Goal: Task Accomplishment & Management: Complete application form

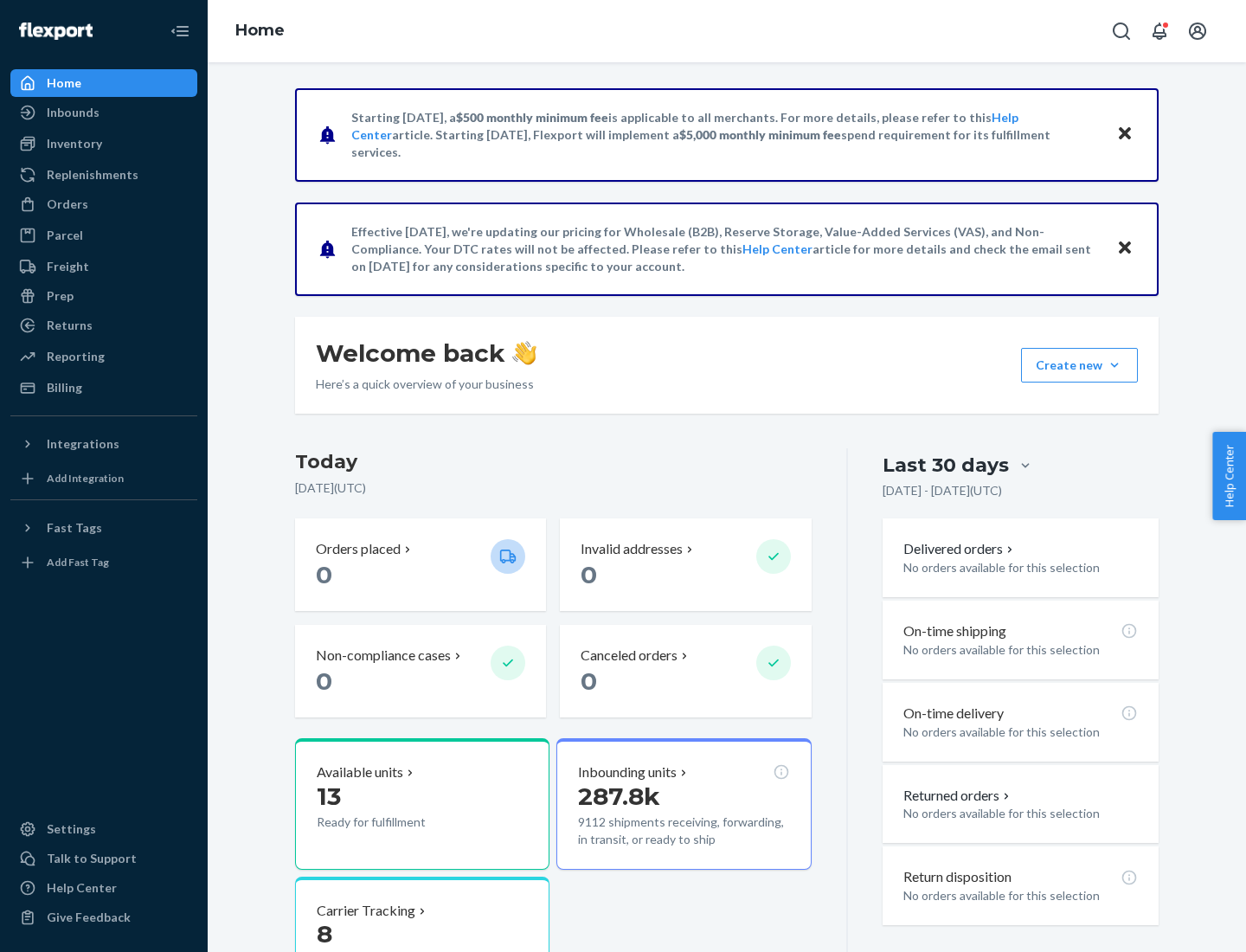
click at [1115, 366] on button "Create new Create new inbound Create new order Create new product" at bounding box center [1079, 366] width 117 height 35
click at [104, 113] on div "Inbounds" at bounding box center [104, 112] width 183 height 24
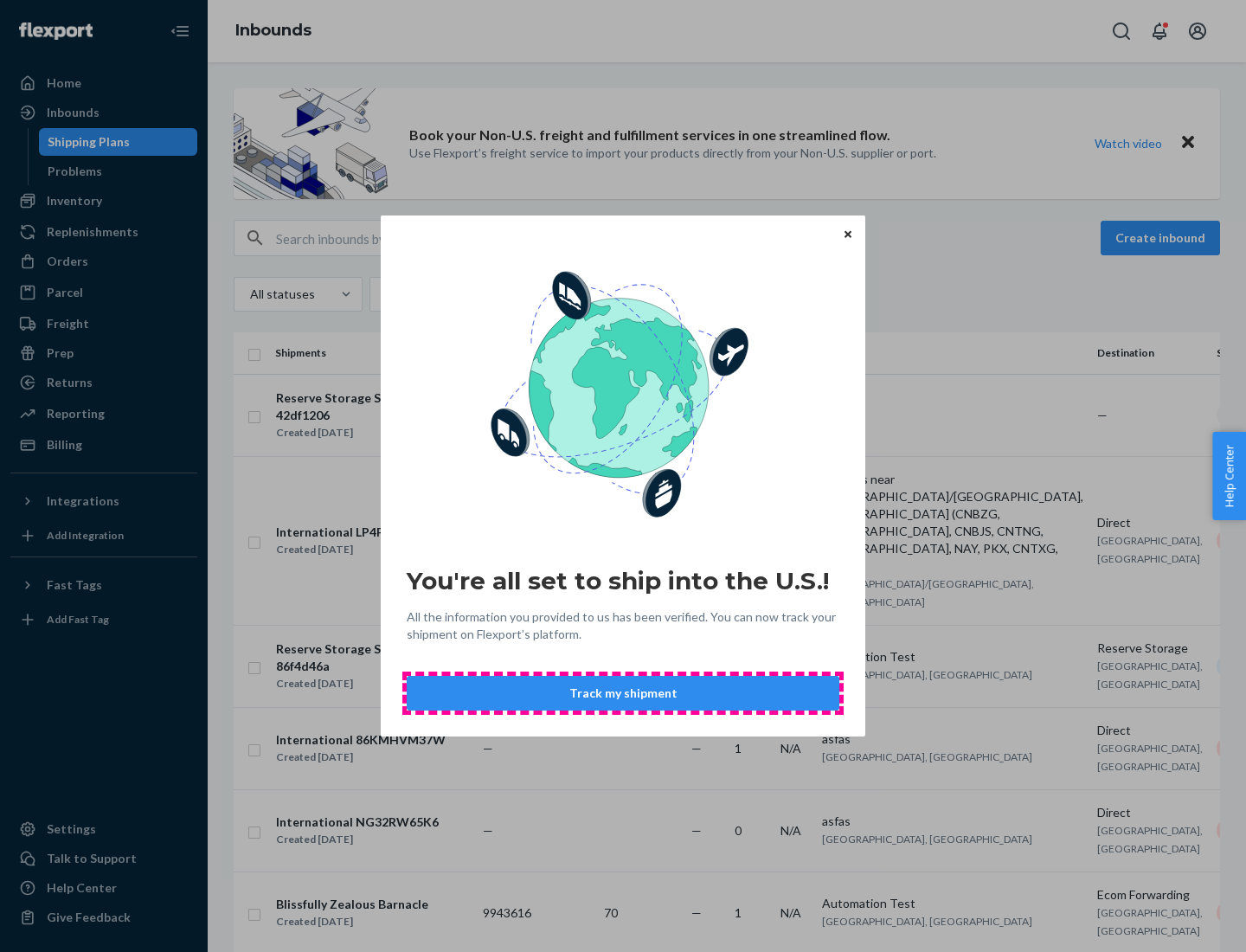
click at [623, 694] on button "Track my shipment" at bounding box center [623, 694] width 433 height 35
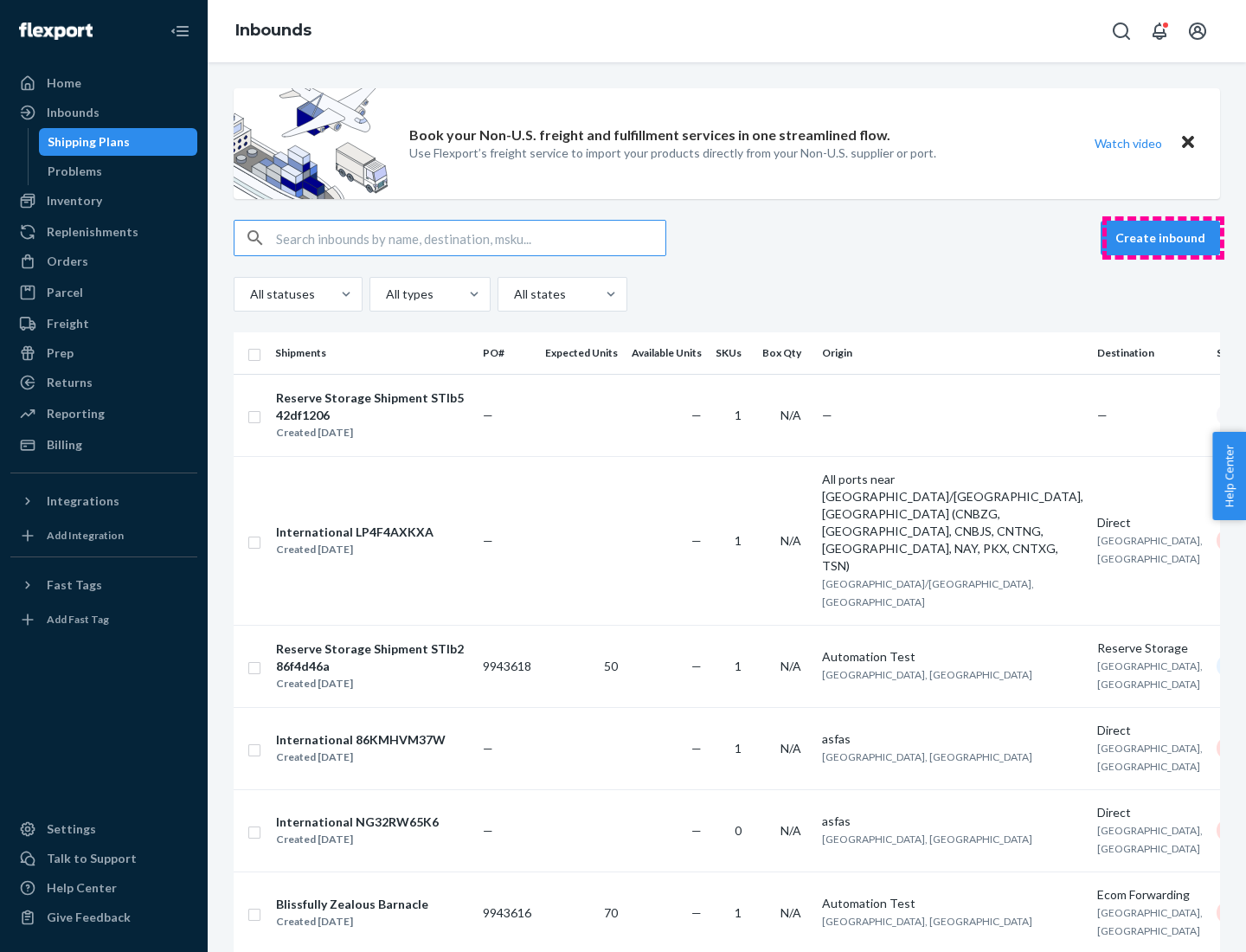
click at [1163, 238] on button "Create inbound" at bounding box center [1160, 238] width 120 height 35
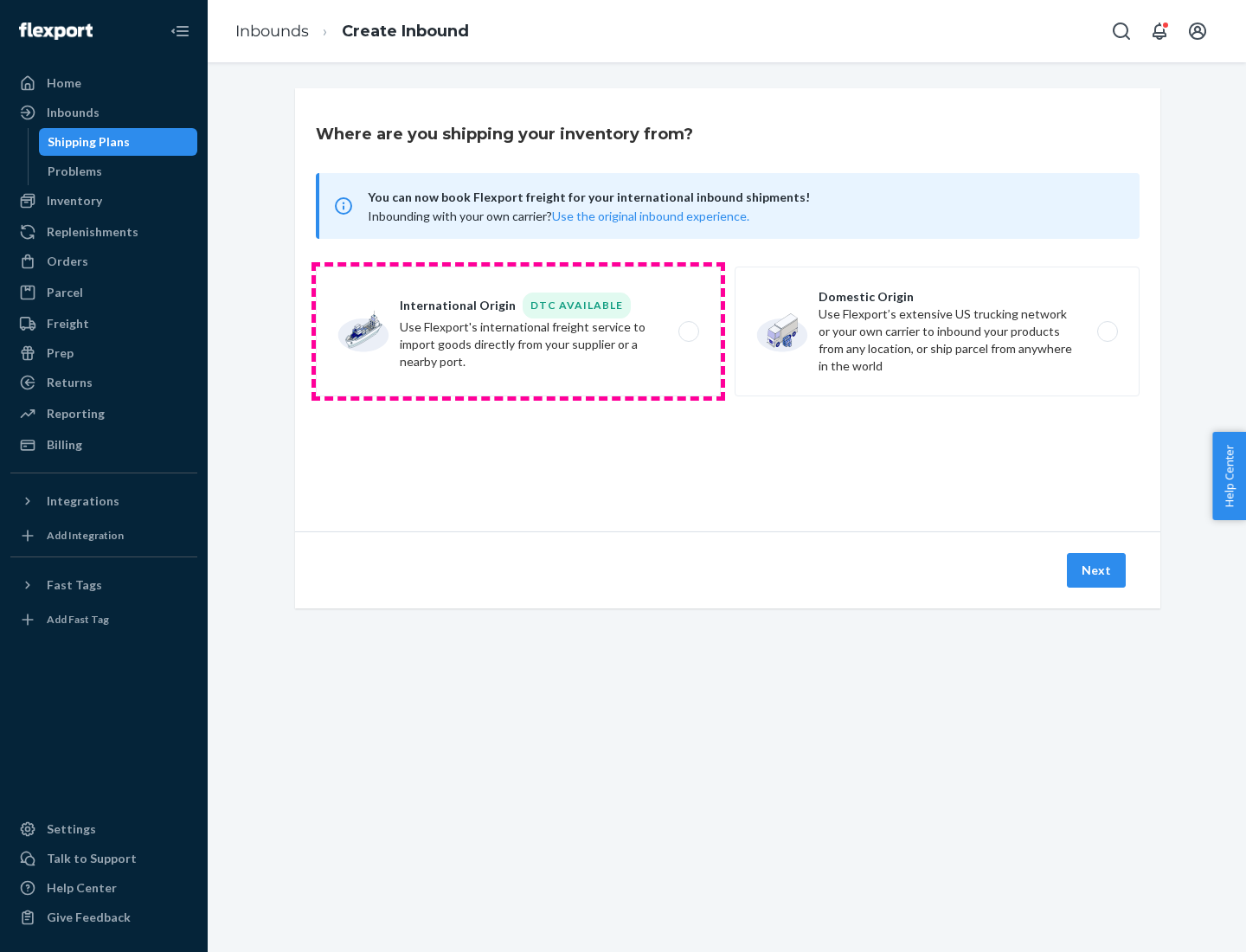
click at [518, 332] on label "International Origin DTC Available Use Flexport's international freight service…" at bounding box center [519, 331] width 405 height 130
click at [688, 332] on input "International Origin DTC Available Use Flexport's international freight service…" at bounding box center [693, 332] width 12 height 12
radio input "true"
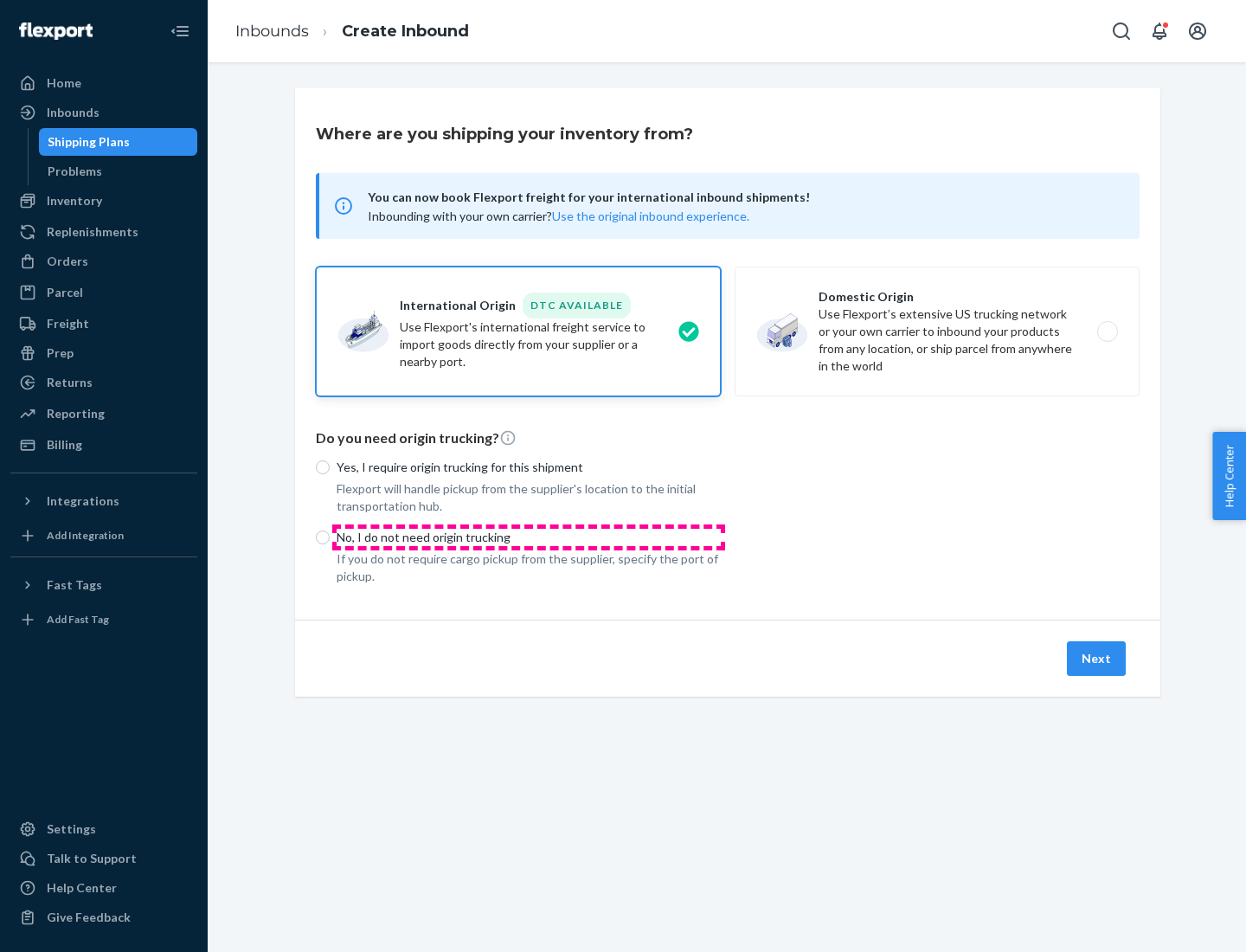
click at [528, 536] on p "No, I do not need origin trucking" at bounding box center [528, 537] width 384 height 17
click at [330, 536] on input "No, I do not need origin trucking" at bounding box center [323, 537] width 14 height 14
radio input "true"
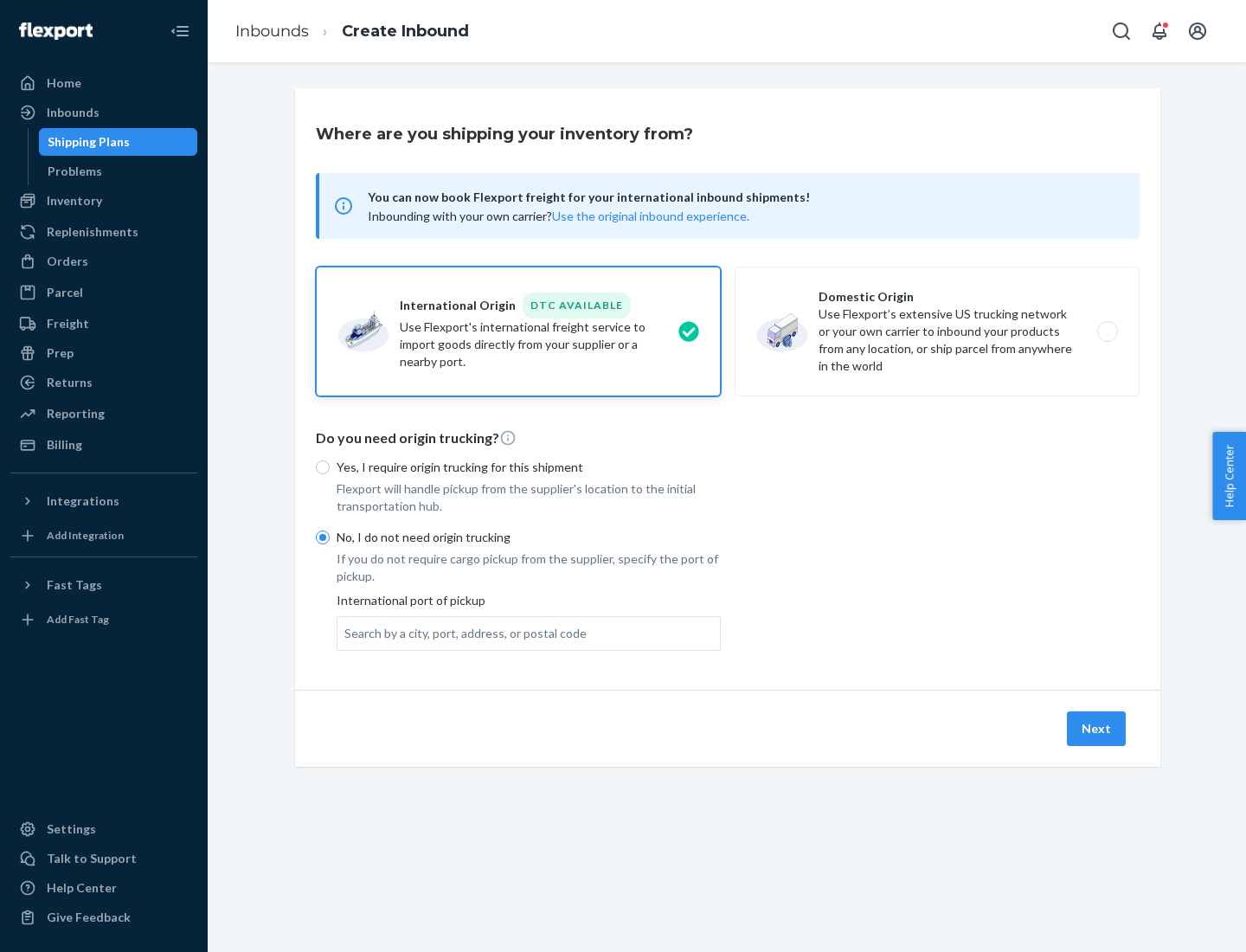
click at [461, 633] on div "Search by a city, port, address, or postal code" at bounding box center [465, 634] width 242 height 17
click at [346, 633] on input "Search by a city, port, address, or postal code" at bounding box center [345, 634] width 2 height 17
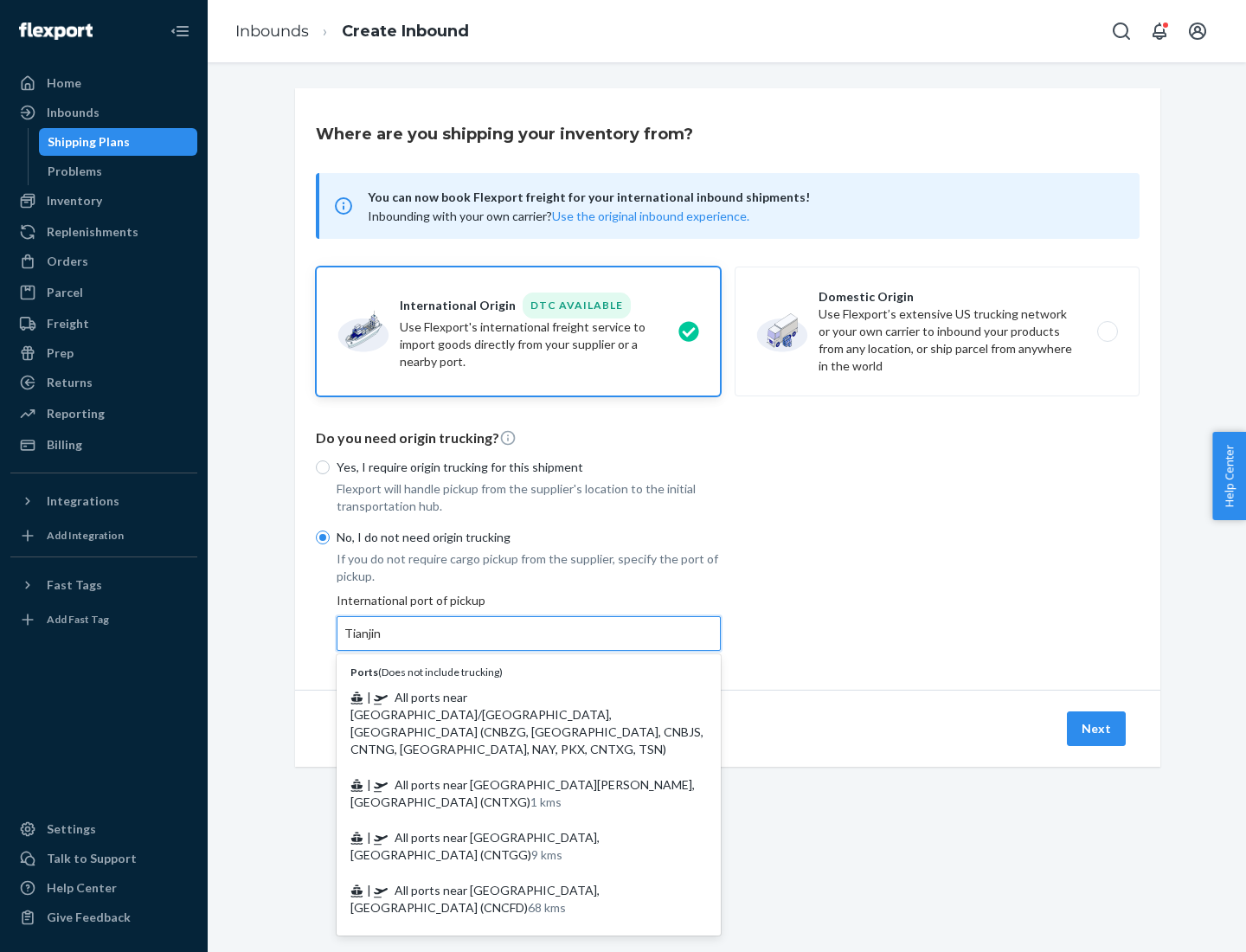
click at [511, 696] on span "| All ports near [GEOGRAPHIC_DATA]/[GEOGRAPHIC_DATA], [GEOGRAPHIC_DATA] (CNBZG,…" at bounding box center [527, 722] width 353 height 67
click at [383, 642] on input "Tianjin" at bounding box center [363, 634] width 38 height 17
type input "All ports near [GEOGRAPHIC_DATA]/[GEOGRAPHIC_DATA], [GEOGRAPHIC_DATA] (CNBZG, […"
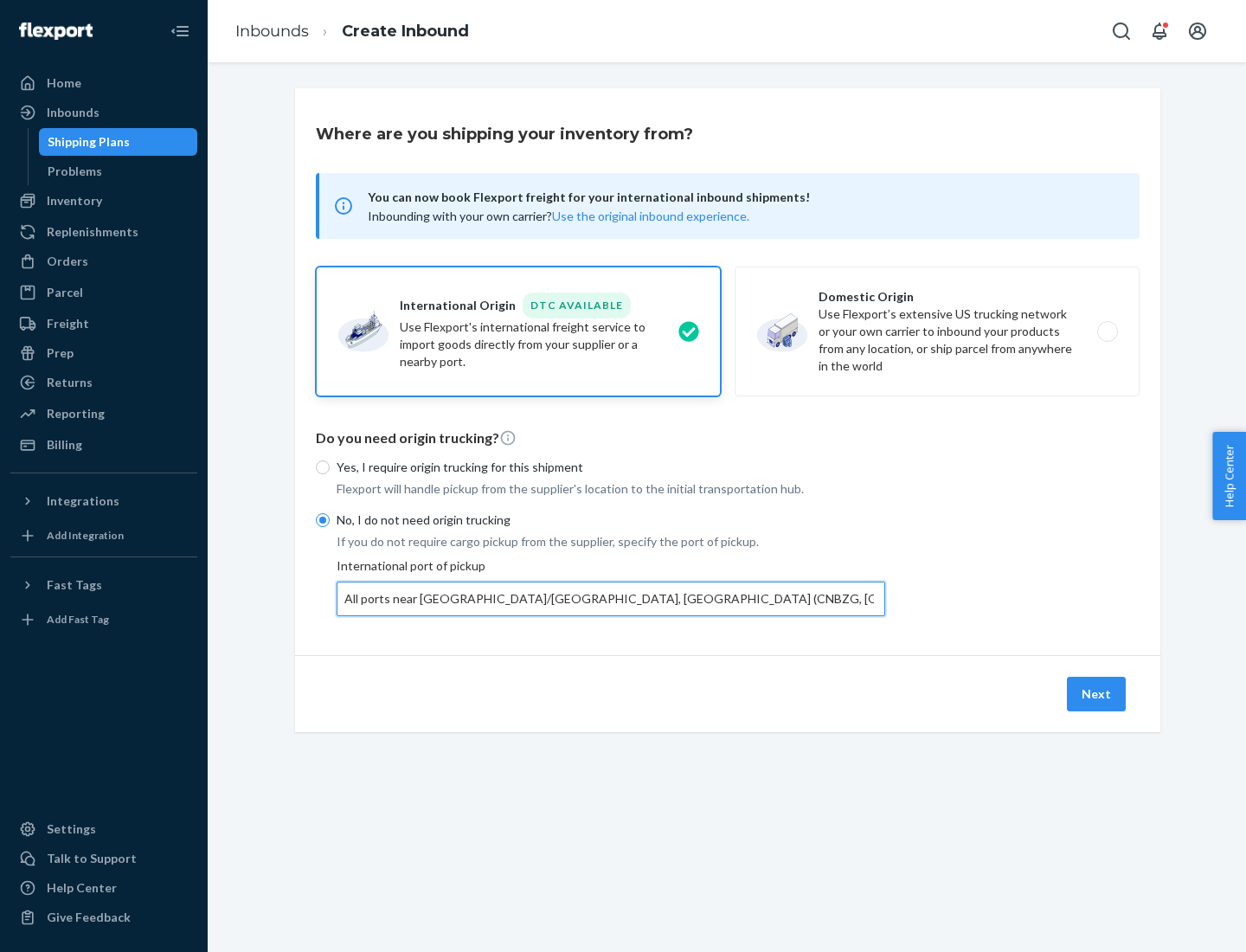
click at [1097, 694] on button "Next" at bounding box center [1096, 694] width 59 height 35
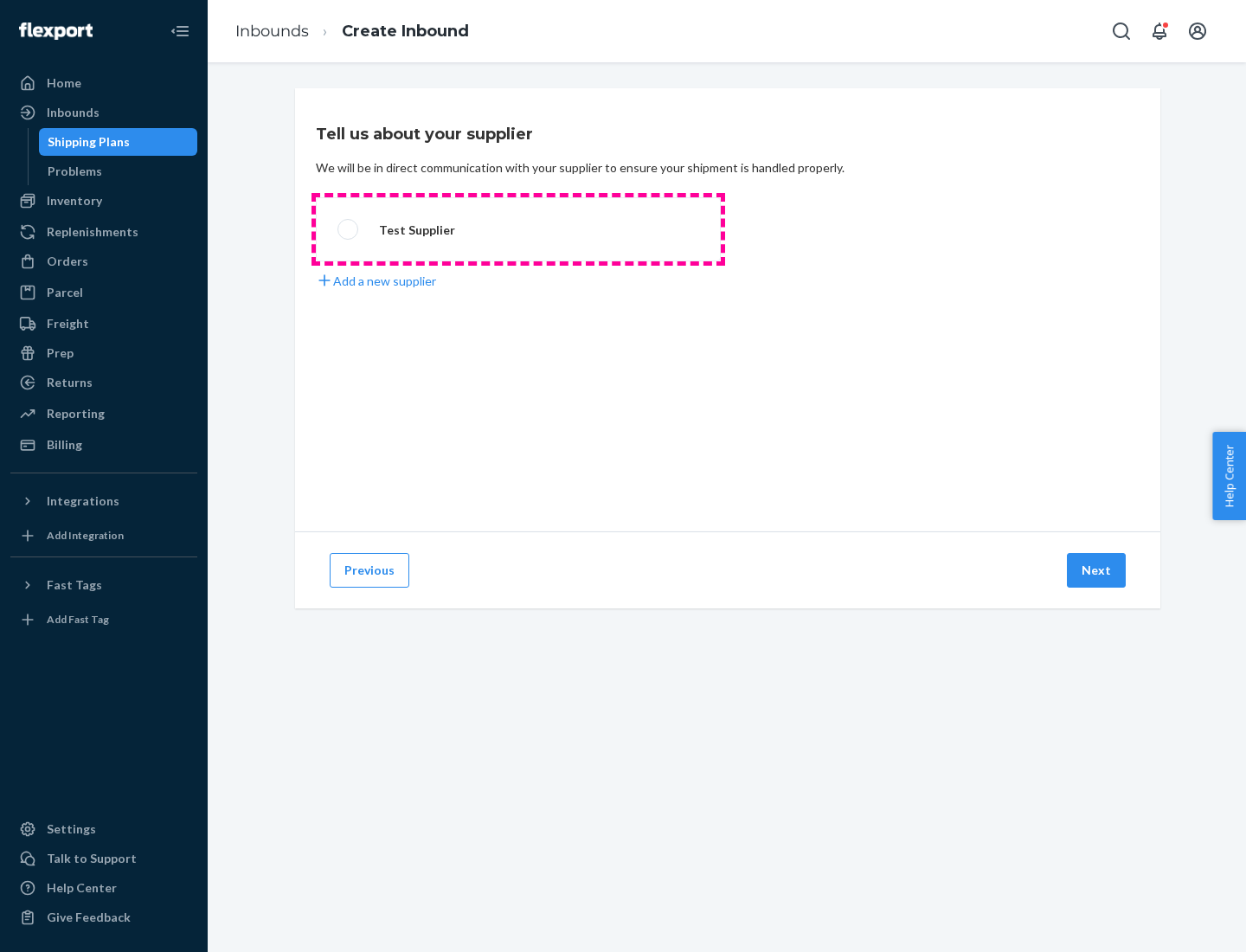
click at [518, 230] on label "Test Supplier" at bounding box center [519, 230] width 405 height 64
click at [349, 230] on input "Test Supplier" at bounding box center [343, 230] width 12 height 12
radio input "true"
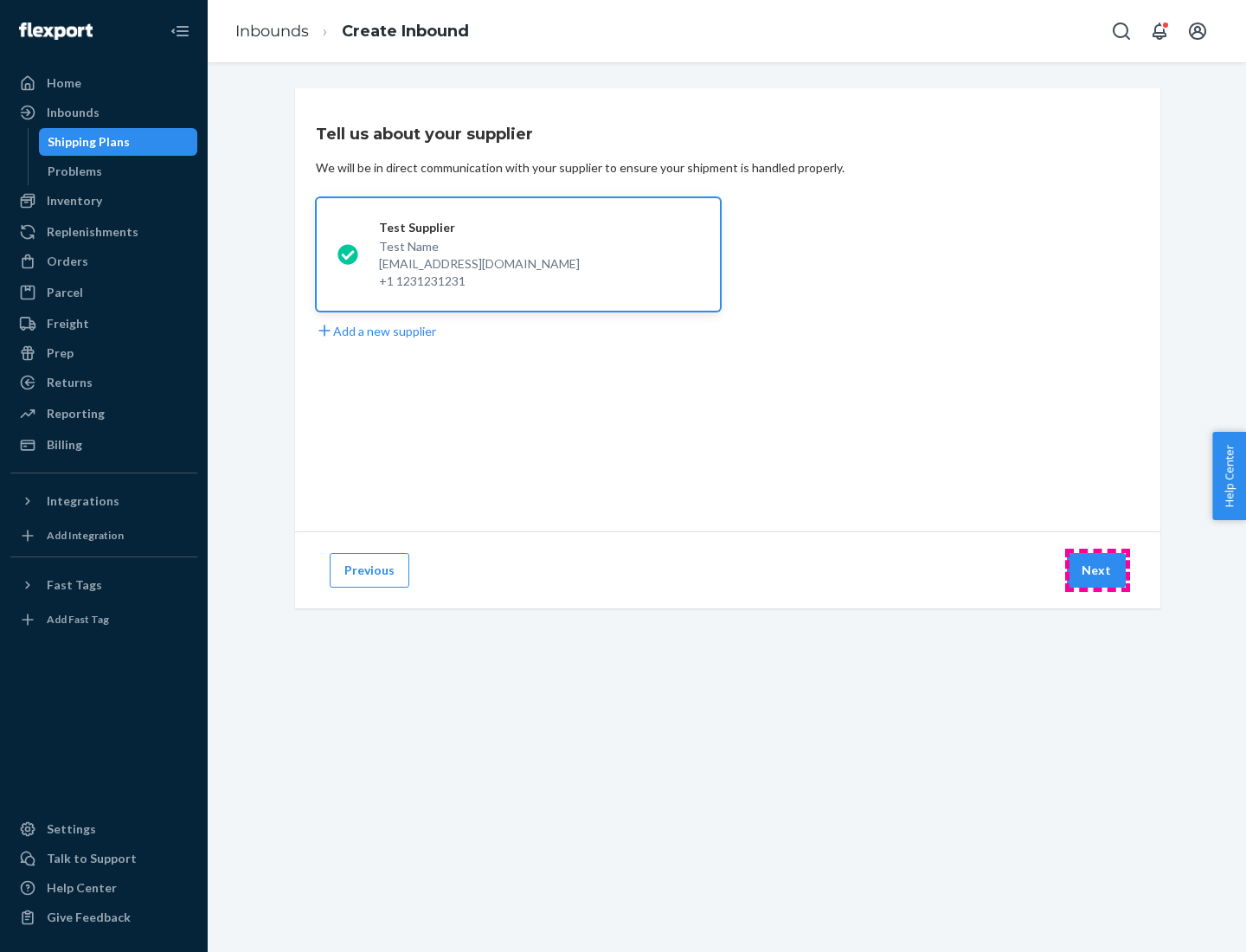
click at [1097, 570] on button "Next" at bounding box center [1096, 570] width 59 height 35
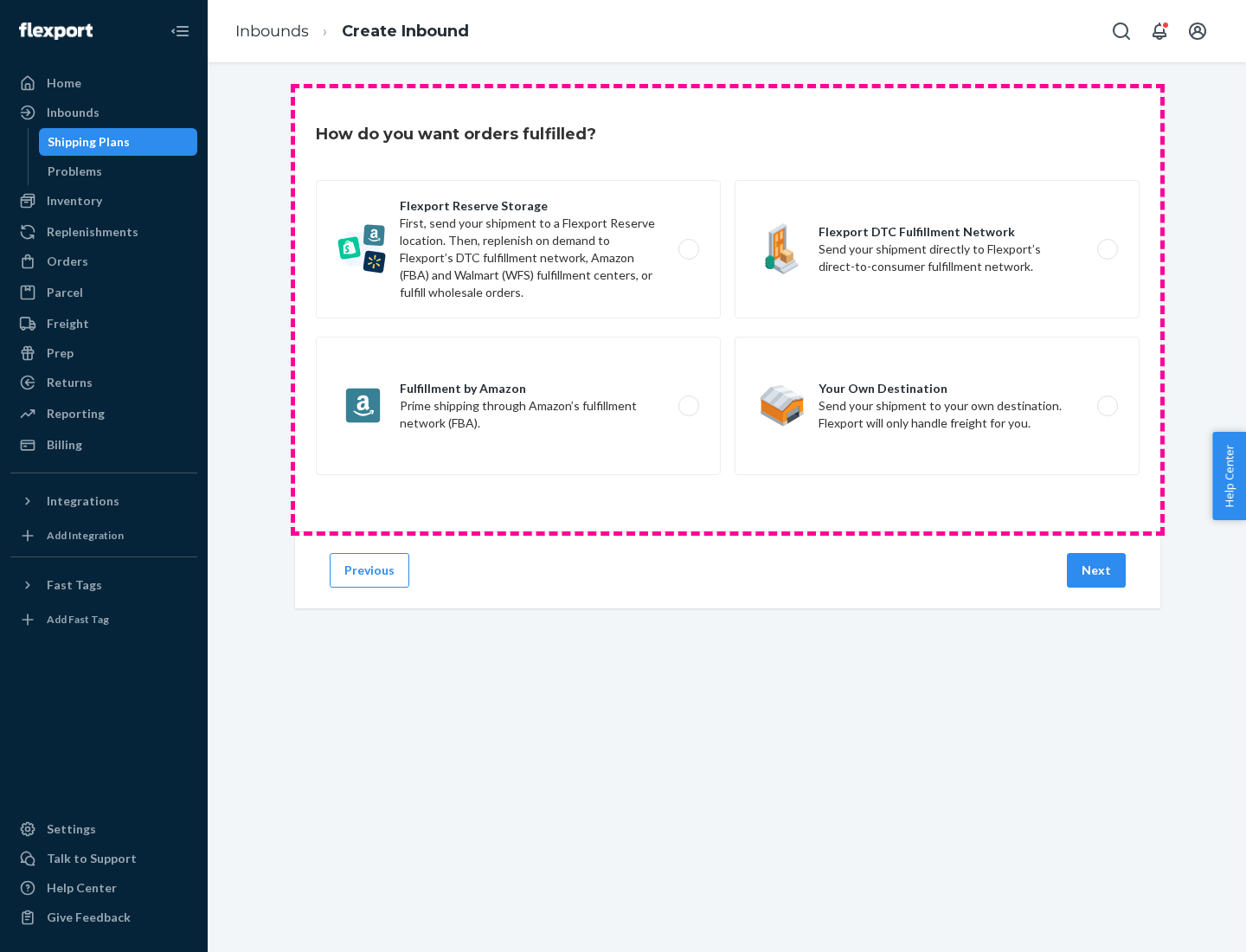
click at [728, 310] on div "Flexport Reserve Storage First, send your shipment to a Flexport Reserve locati…" at bounding box center [728, 330] width 824 height 299
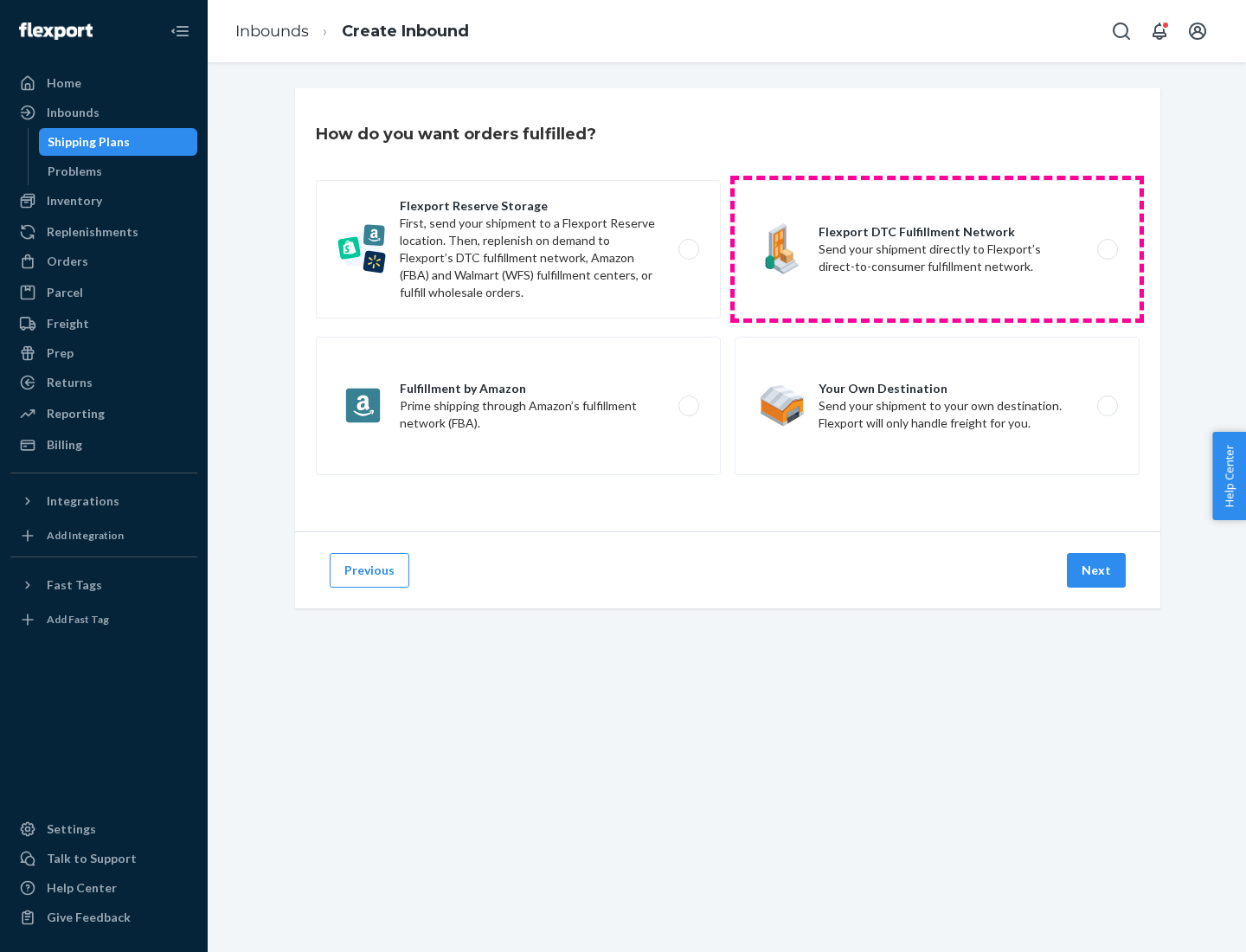
click at [937, 249] on label "Flexport DTC Fulfillment Network Send your shipment directly to Flexport’s dire…" at bounding box center [937, 250] width 405 height 139
click at [1107, 249] on input "Flexport DTC Fulfillment Network Send your shipment directly to Flexport’s dire…" at bounding box center [1113, 250] width 12 height 12
radio input "true"
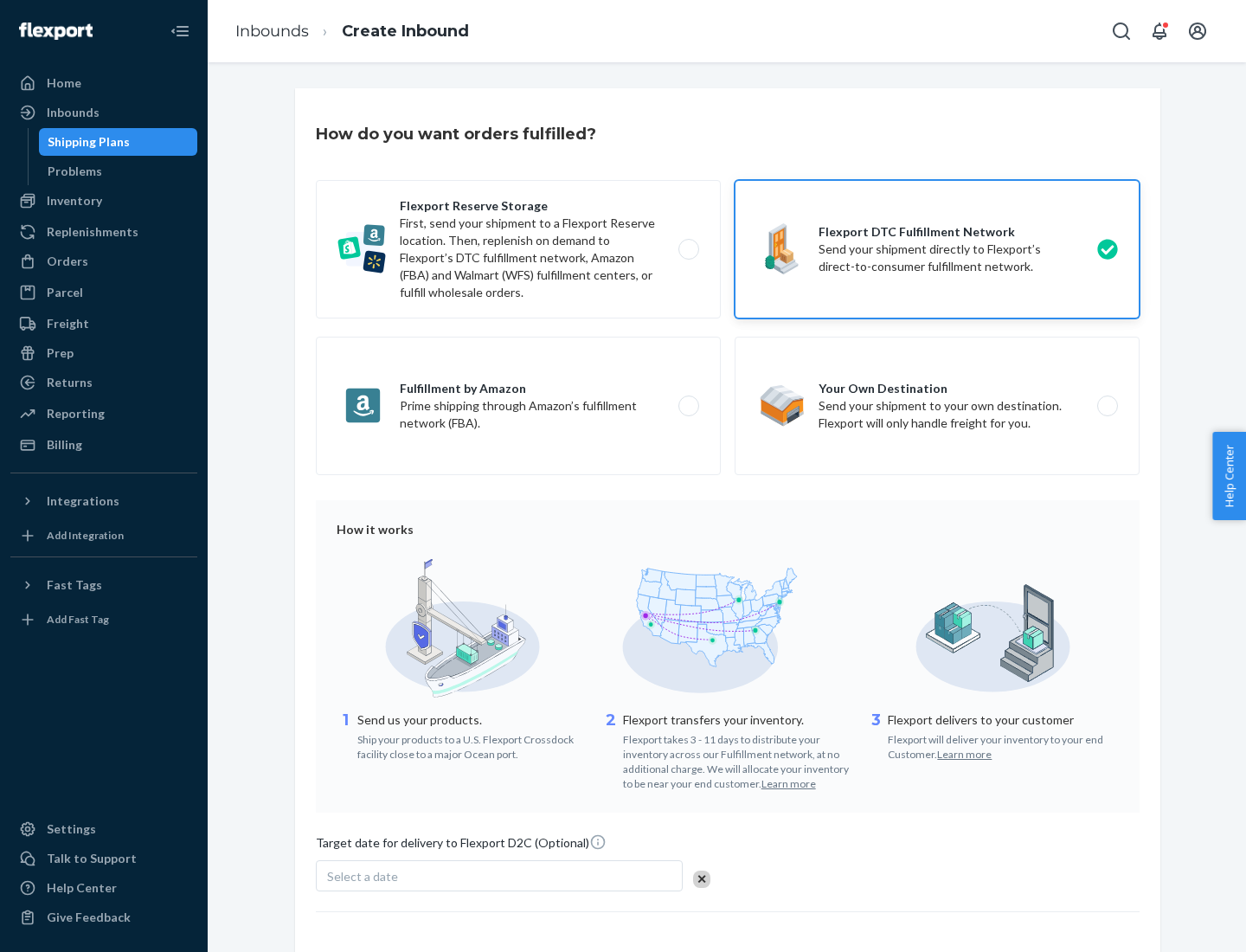
scroll to position [127, 0]
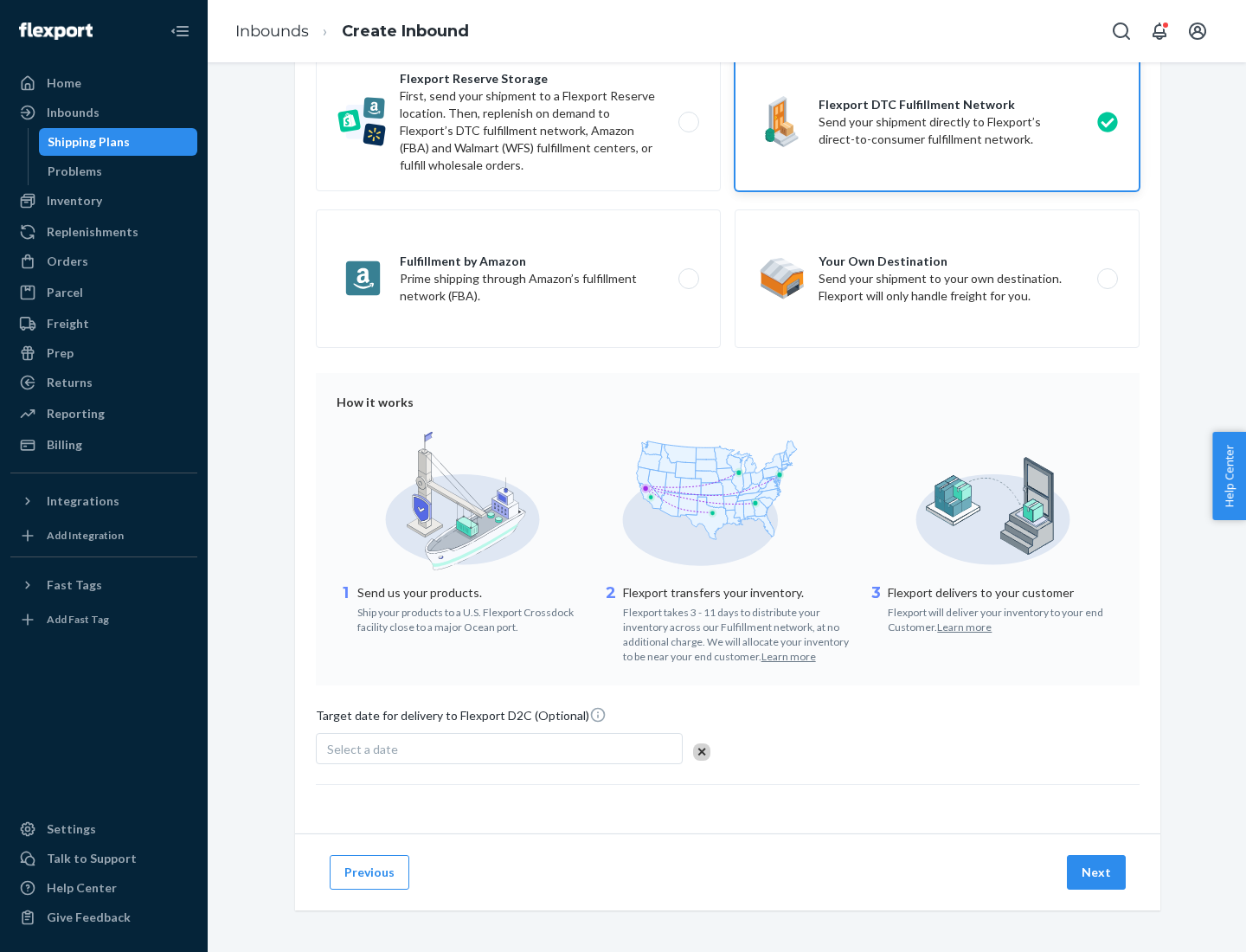
click at [1097, 872] on button "Next" at bounding box center [1096, 873] width 59 height 35
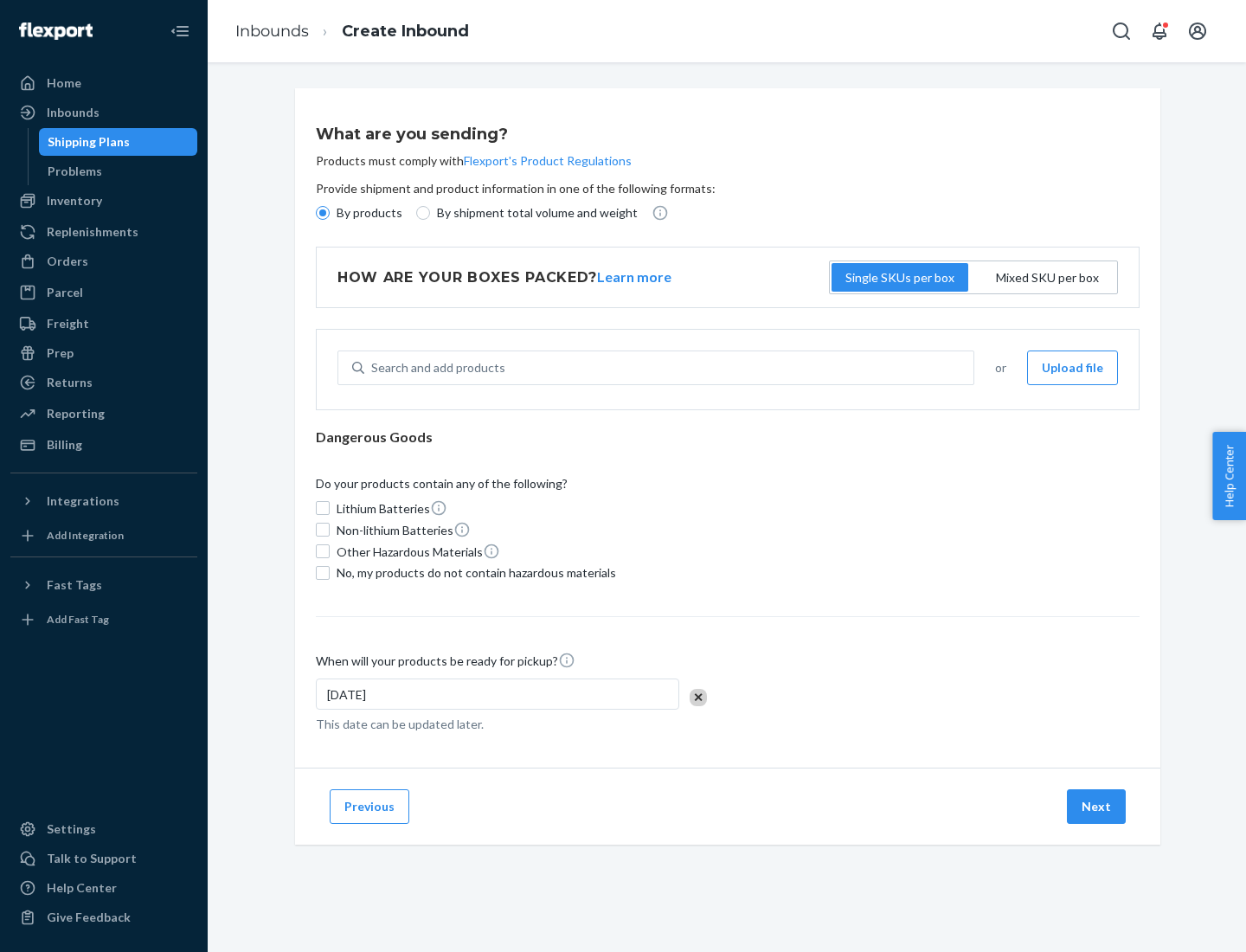
click at [367, 213] on p "By products" at bounding box center [369, 213] width 66 height 17
click at [330, 213] on input "By products" at bounding box center [323, 213] width 14 height 14
click at [435, 367] on div "Search and add products" at bounding box center [438, 367] width 134 height 17
click at [373, 367] on input "Search and add products" at bounding box center [372, 367] width 2 height 17
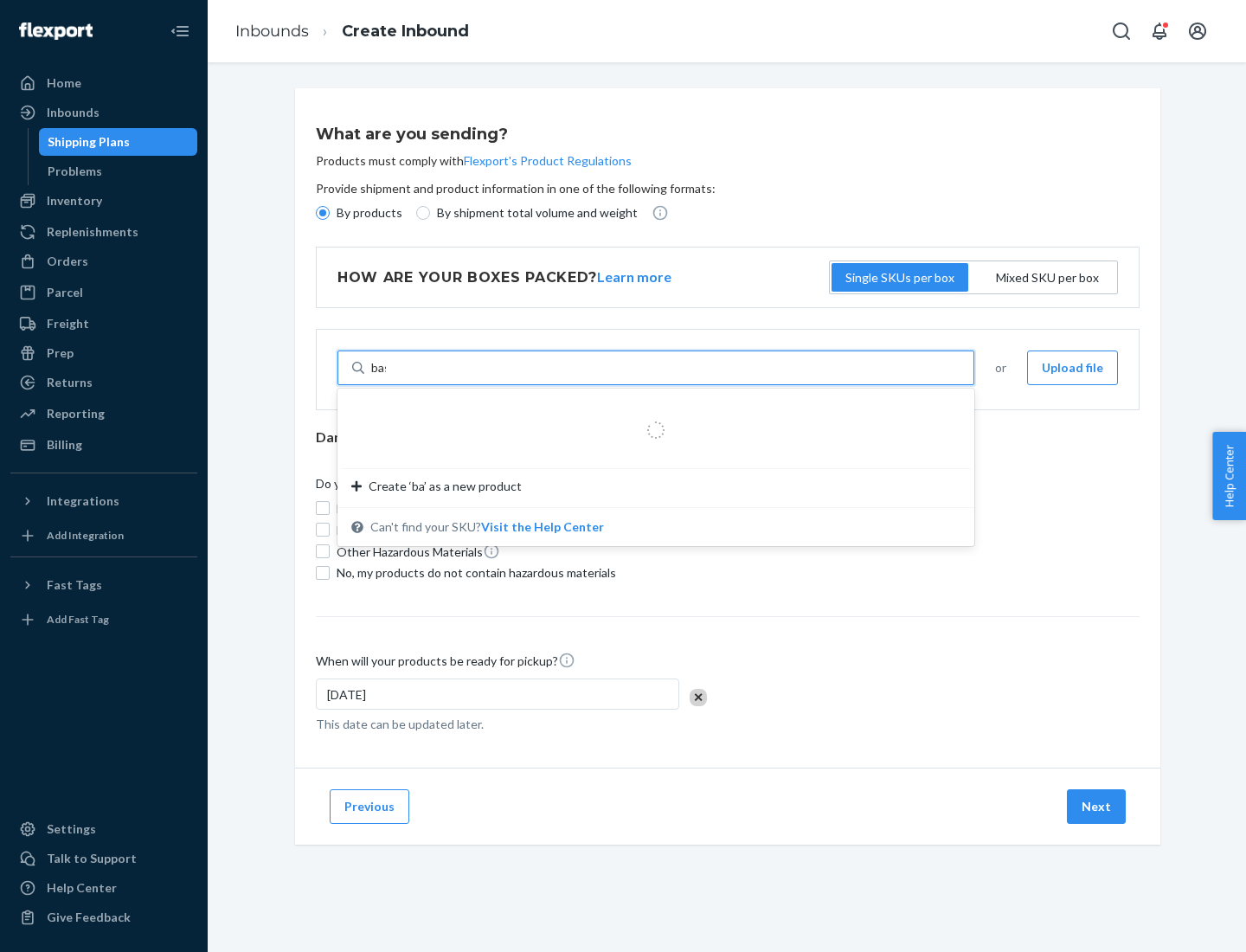
type input "basic"
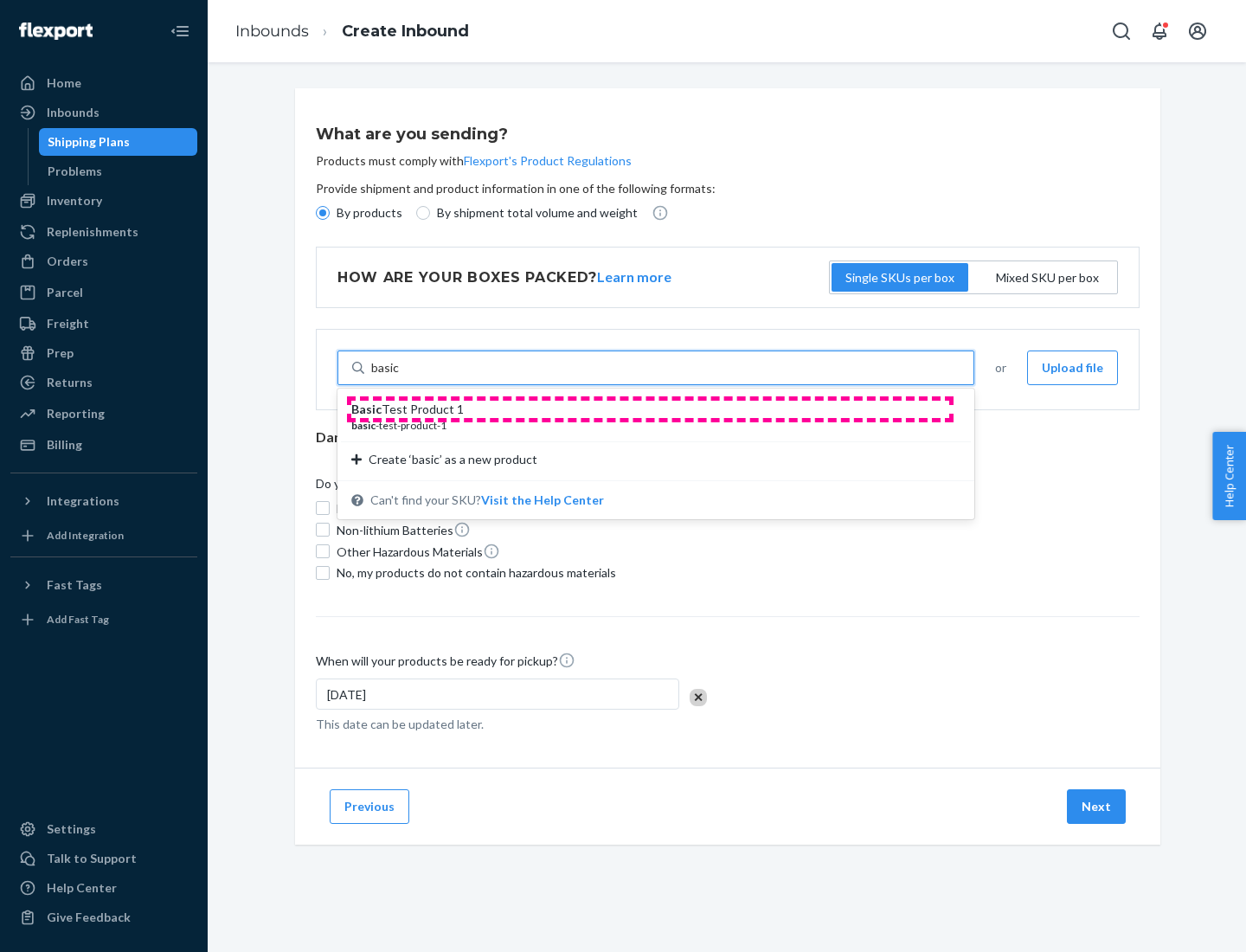
click at [650, 409] on div "Basic Test Product 1" at bounding box center [648, 409] width 595 height 17
click at [400, 376] on input "basic" at bounding box center [386, 367] width 29 height 17
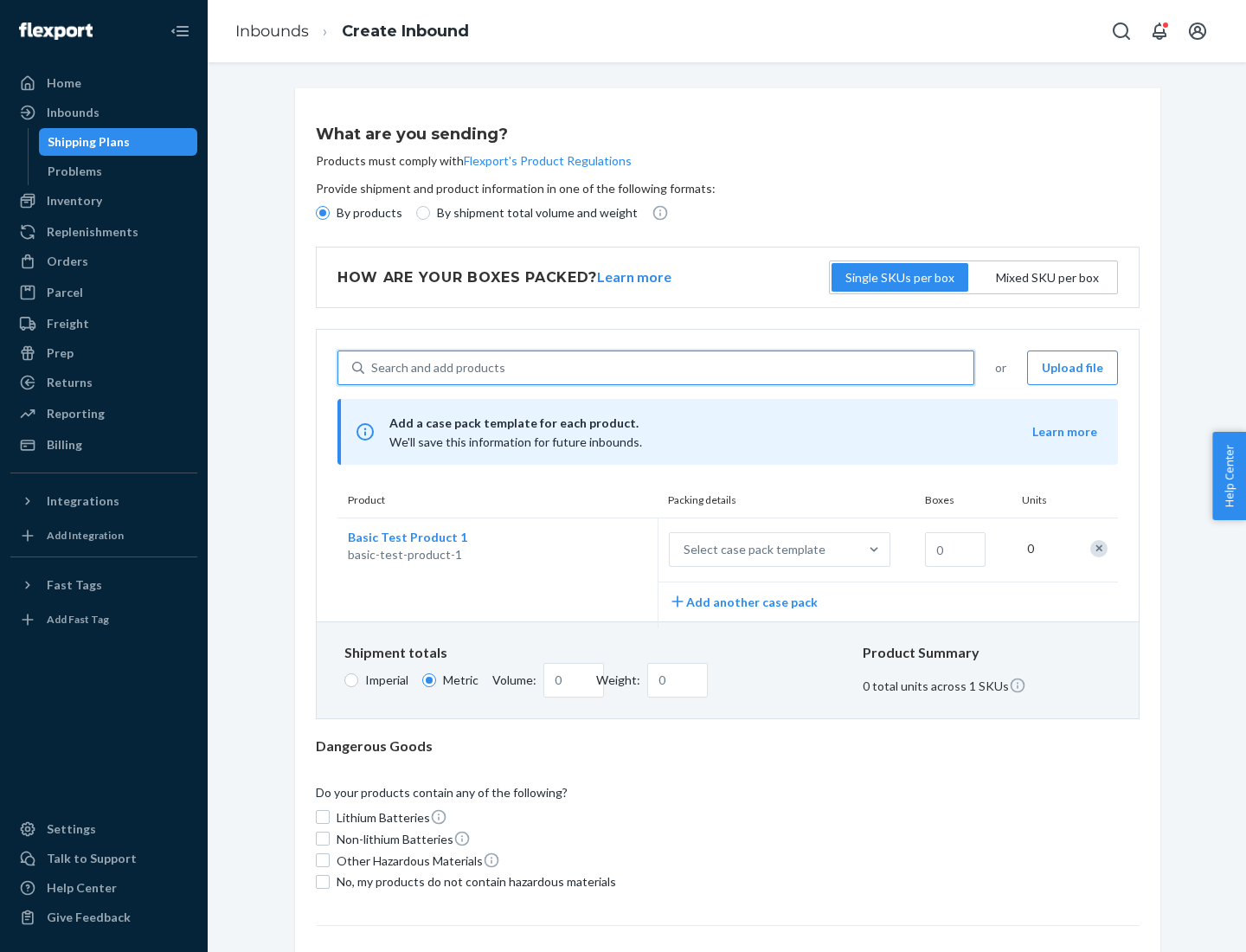
scroll to position [42, 0]
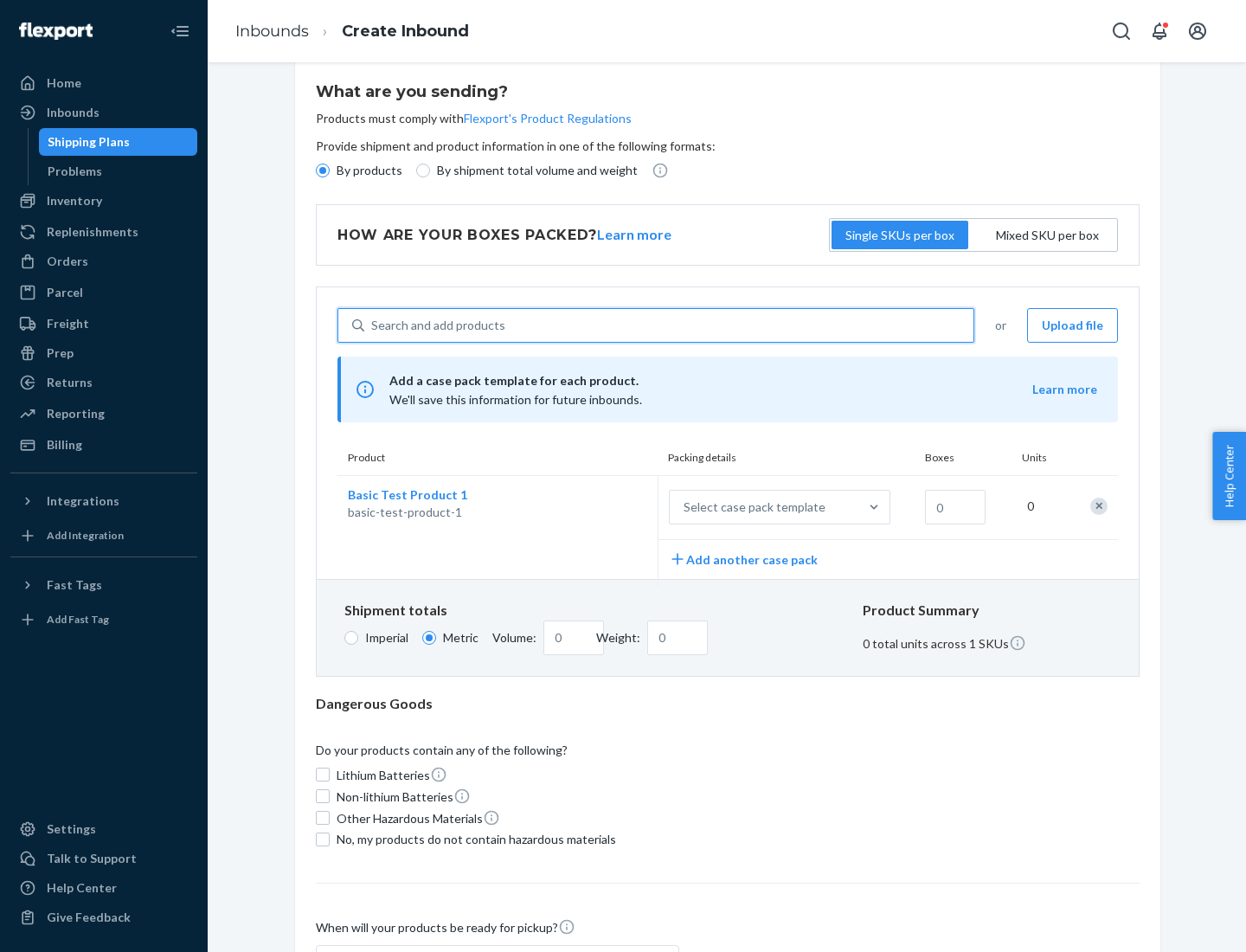
click at [751, 507] on div "Select case pack template" at bounding box center [754, 507] width 142 height 17
click at [598, 507] on input "Select case pack template" at bounding box center [598, 507] width 0 height 0
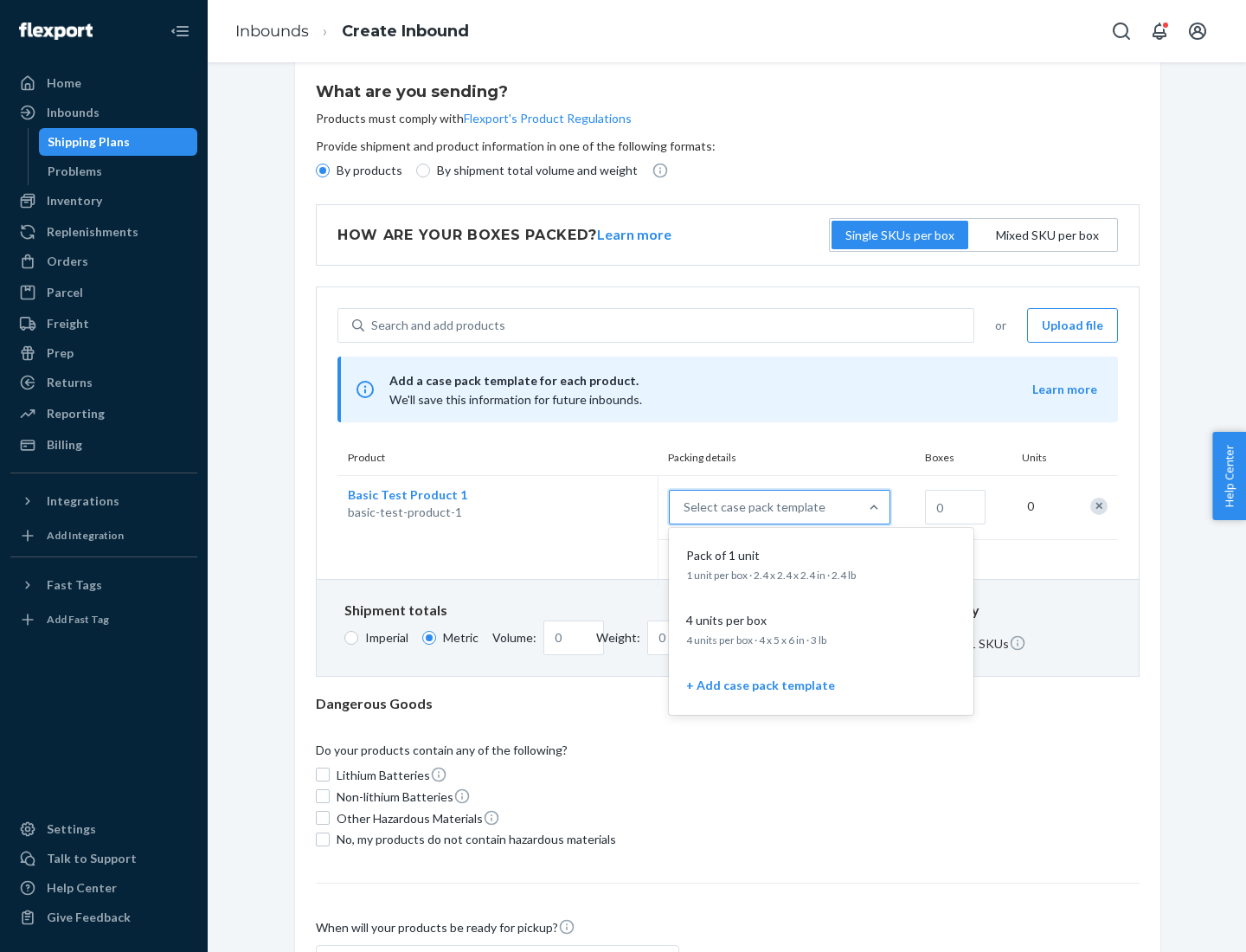
scroll to position [99, 0]
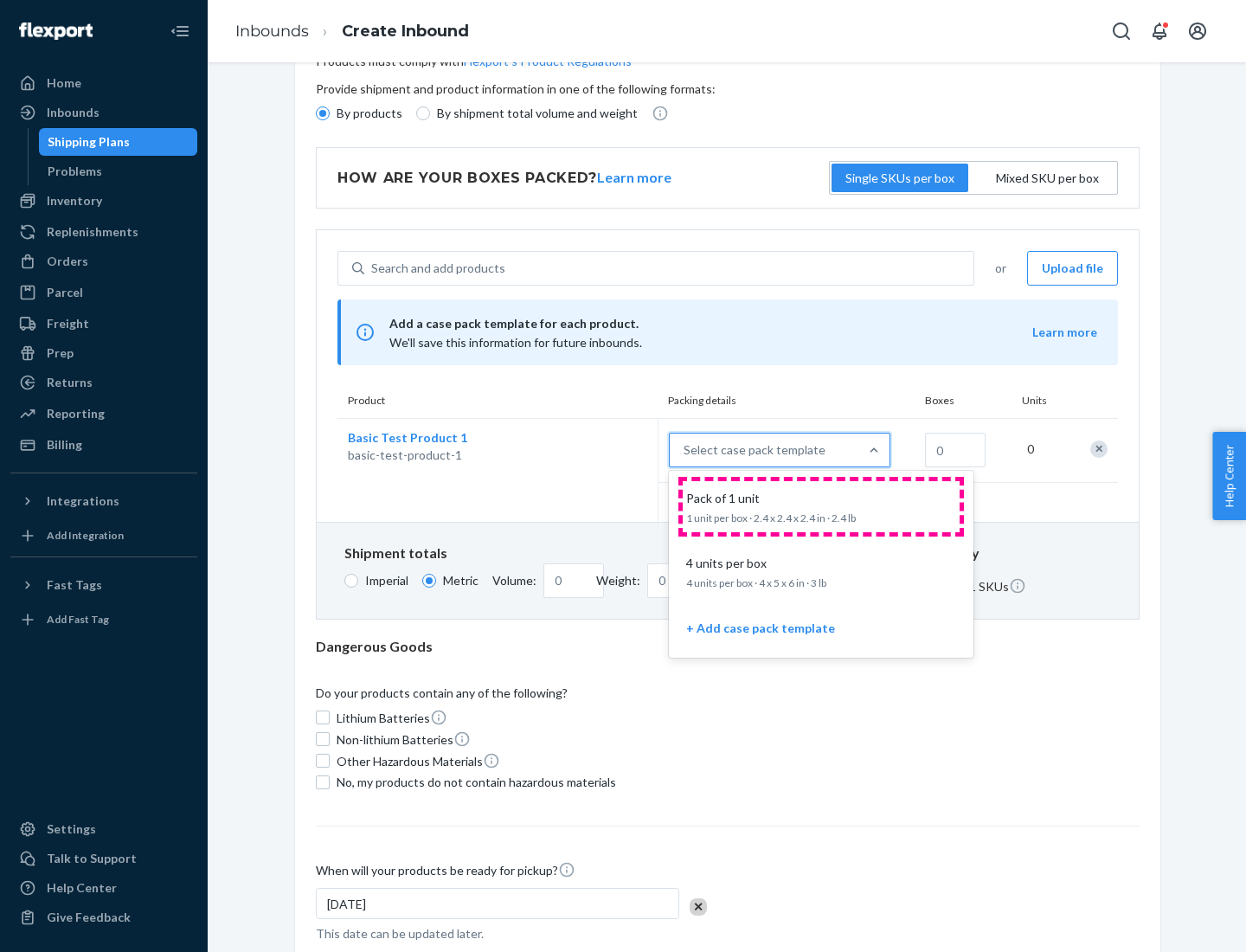
click at [822, 506] on div "Pack of 1 unit" at bounding box center [817, 499] width 277 height 17
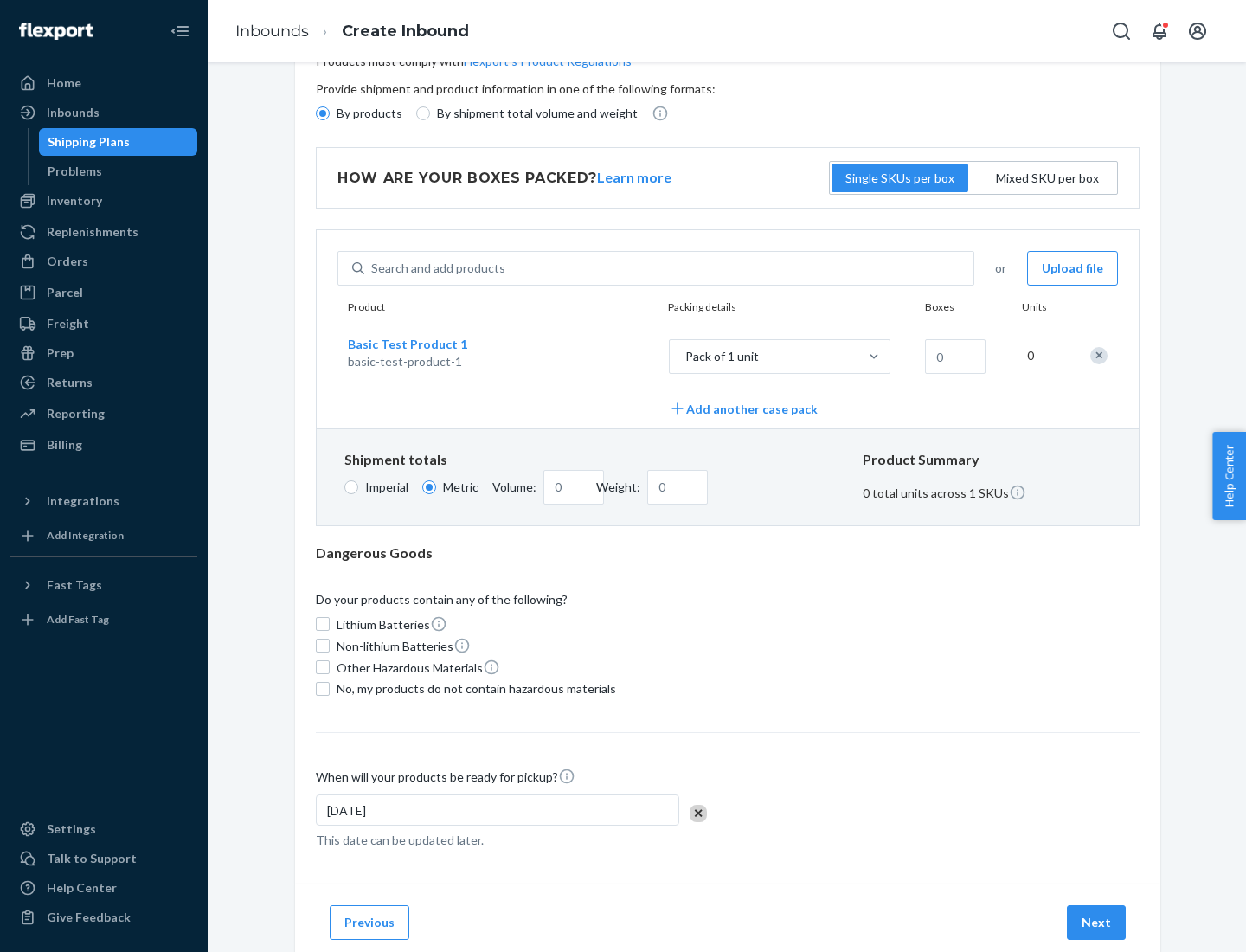
scroll to position [0, 0]
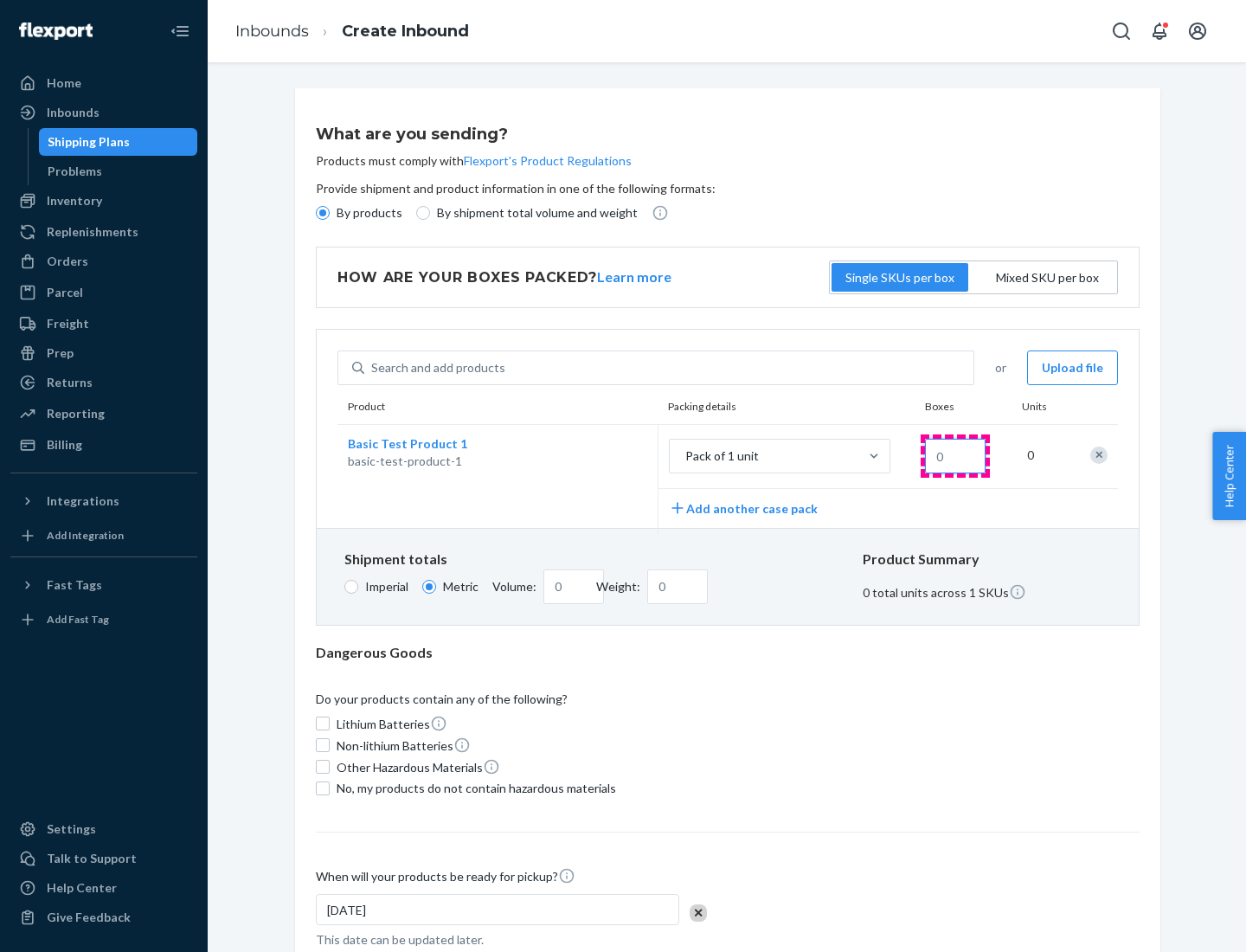
type input "1.09"
type input "10"
type input "0.02"
type input "108.86"
type input "1000"
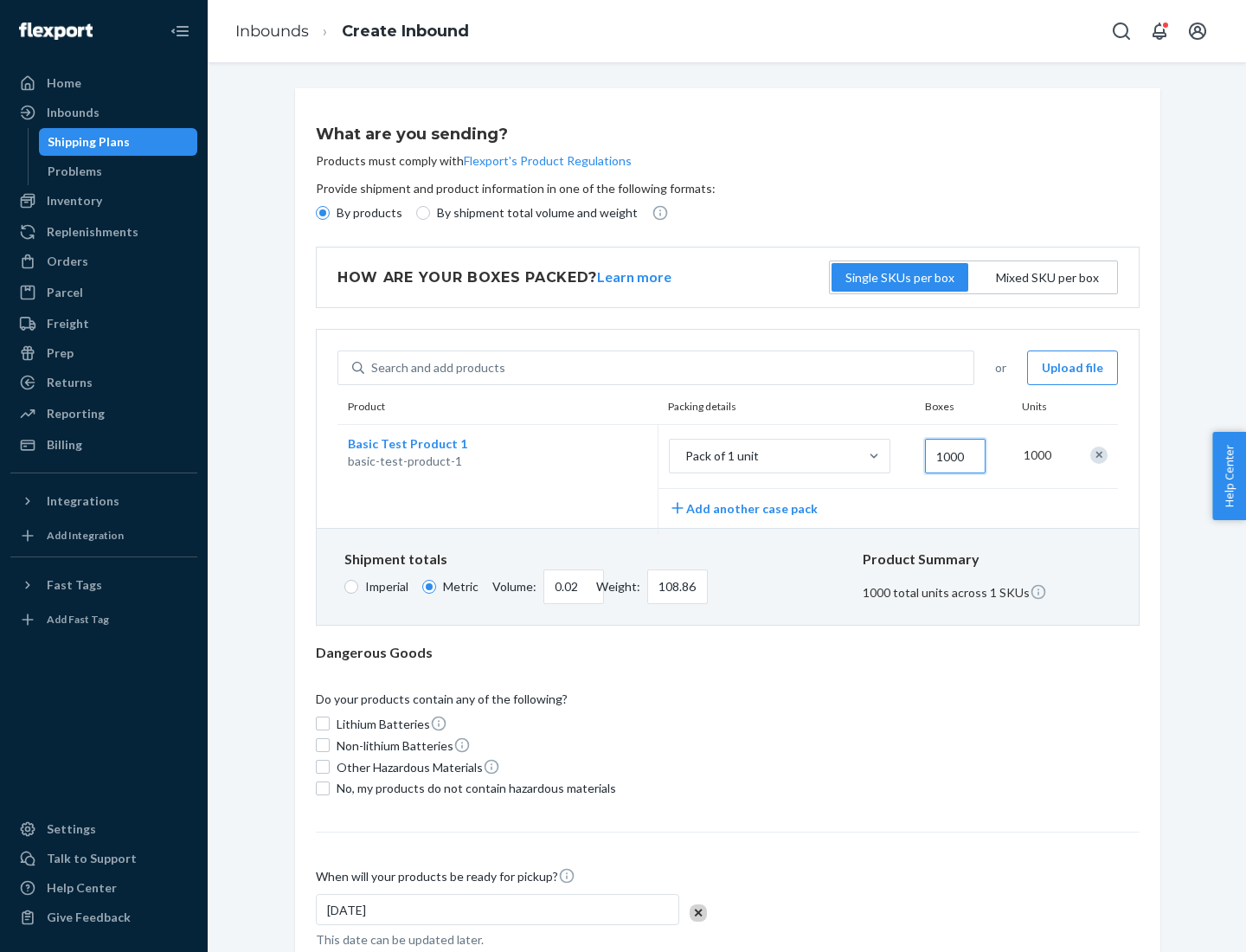
type input "0.23"
type input "1088.62"
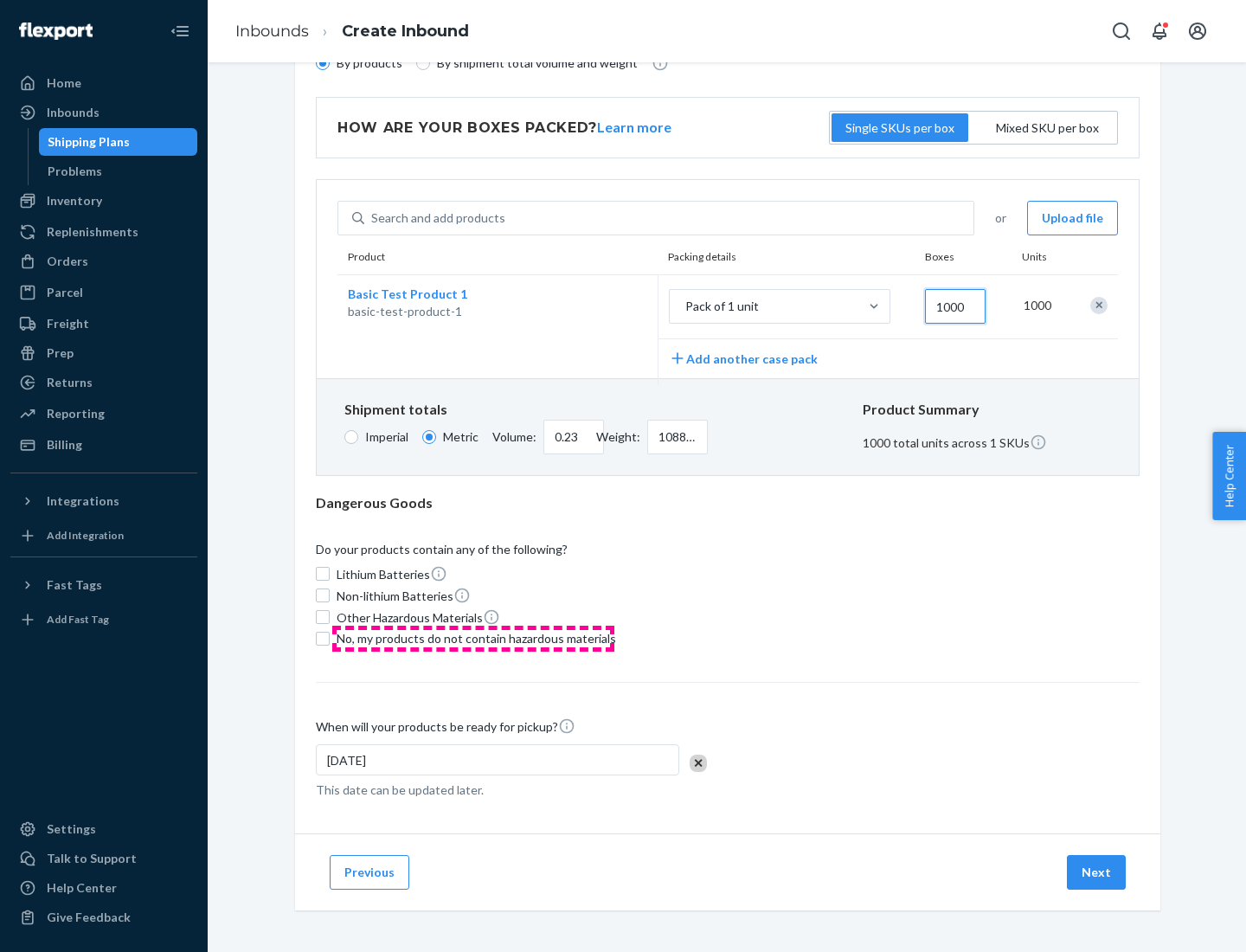
type input "1000"
click at [474, 638] on span "No, my products do not contain hazardous materials" at bounding box center [476, 639] width 280 height 17
click at [330, 638] on input "No, my products do not contain hazardous materials" at bounding box center [323, 639] width 14 height 14
checkbox input "true"
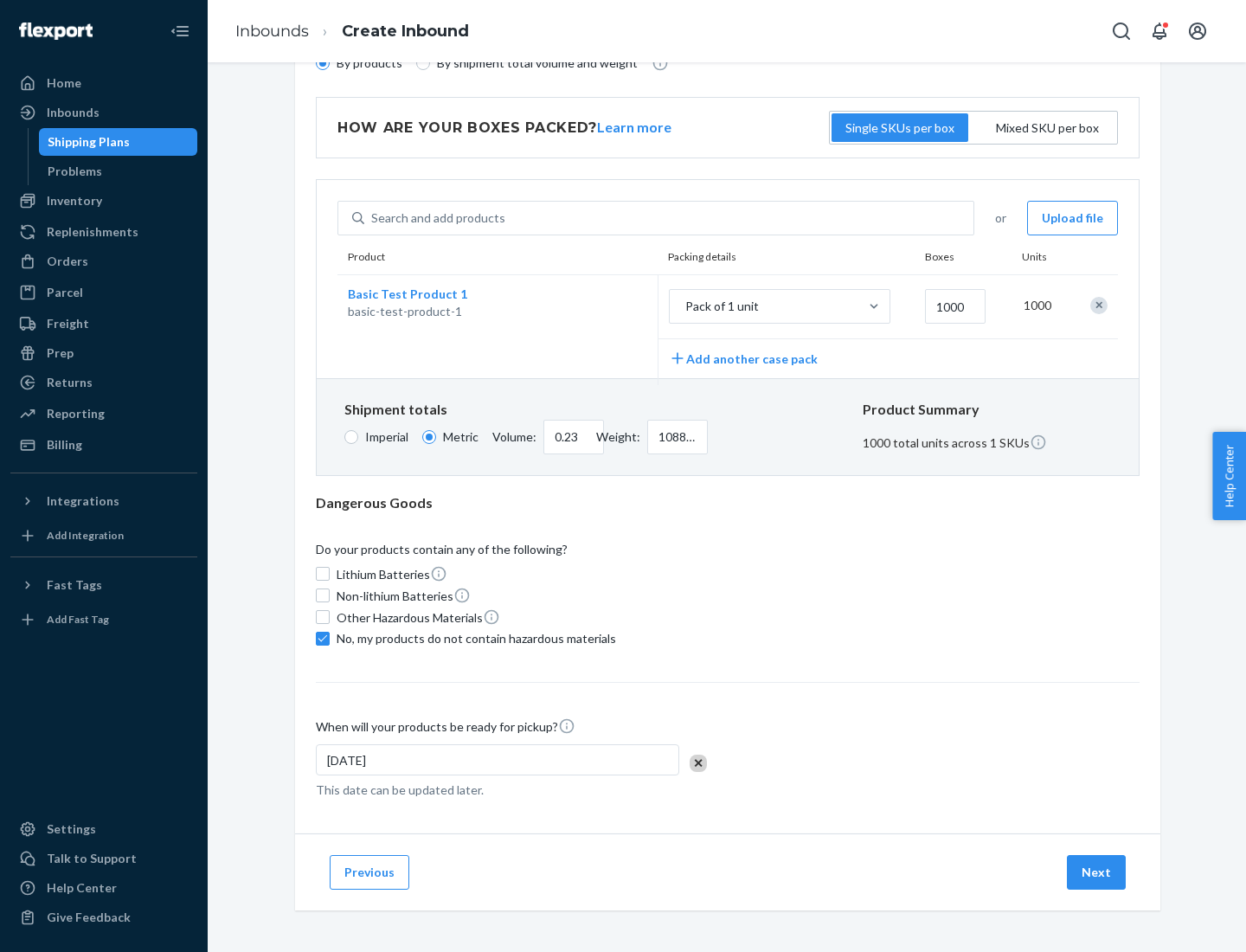
click at [1097, 872] on button "Next" at bounding box center [1096, 873] width 59 height 35
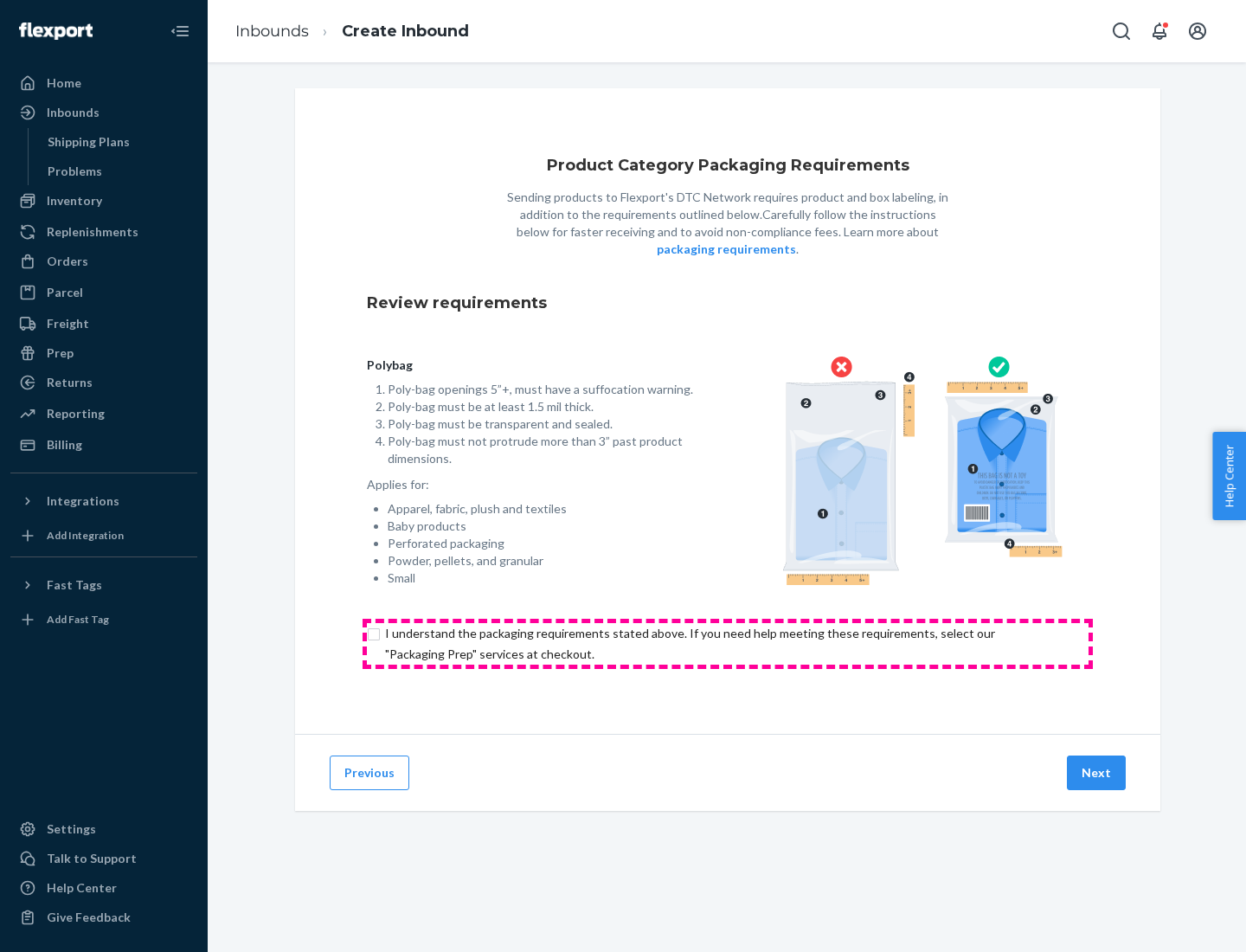
click at [728, 643] on input "checkbox" at bounding box center [727, 643] width 721 height 41
checkbox input "true"
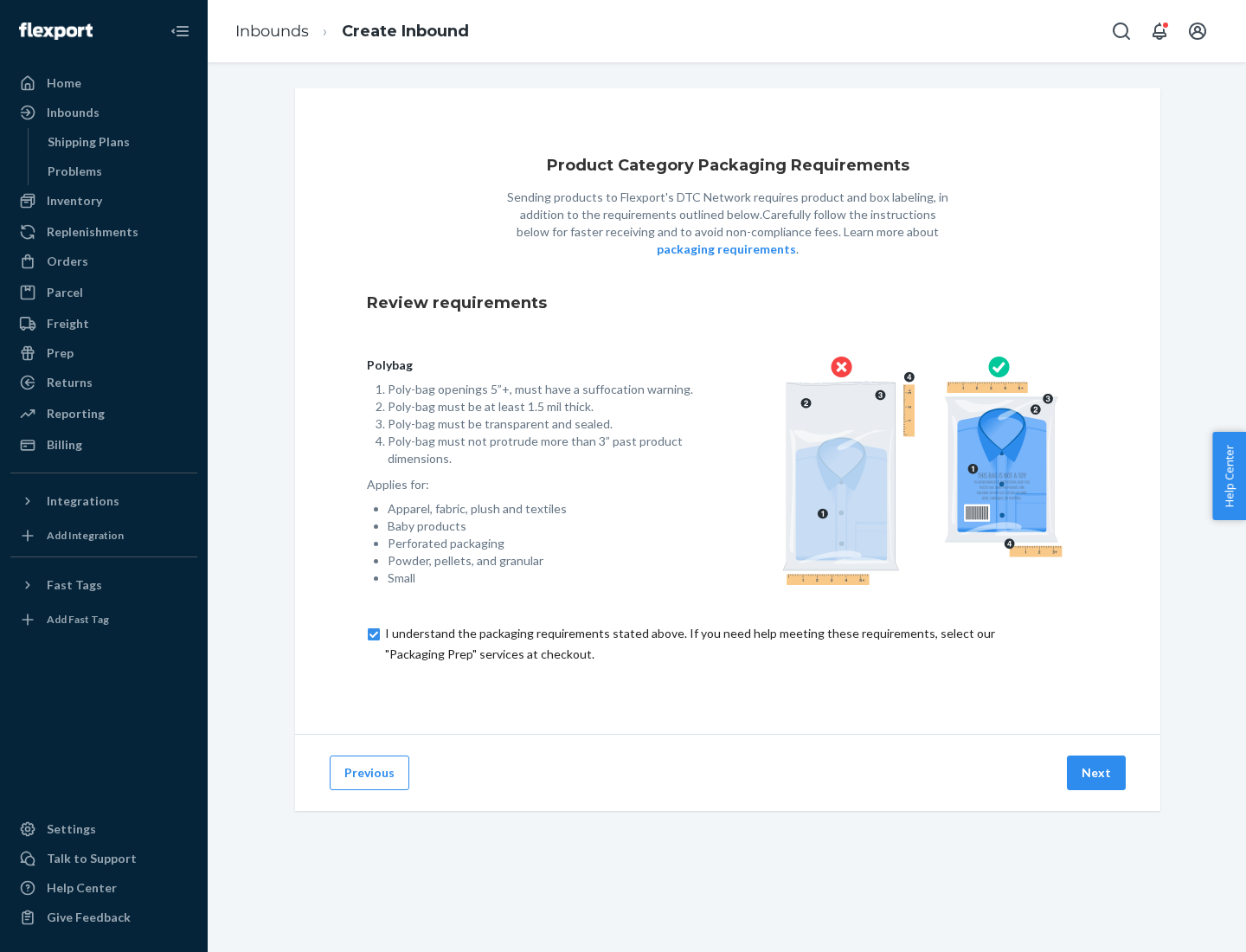
click at [1097, 772] on button "Next" at bounding box center [1096, 773] width 59 height 35
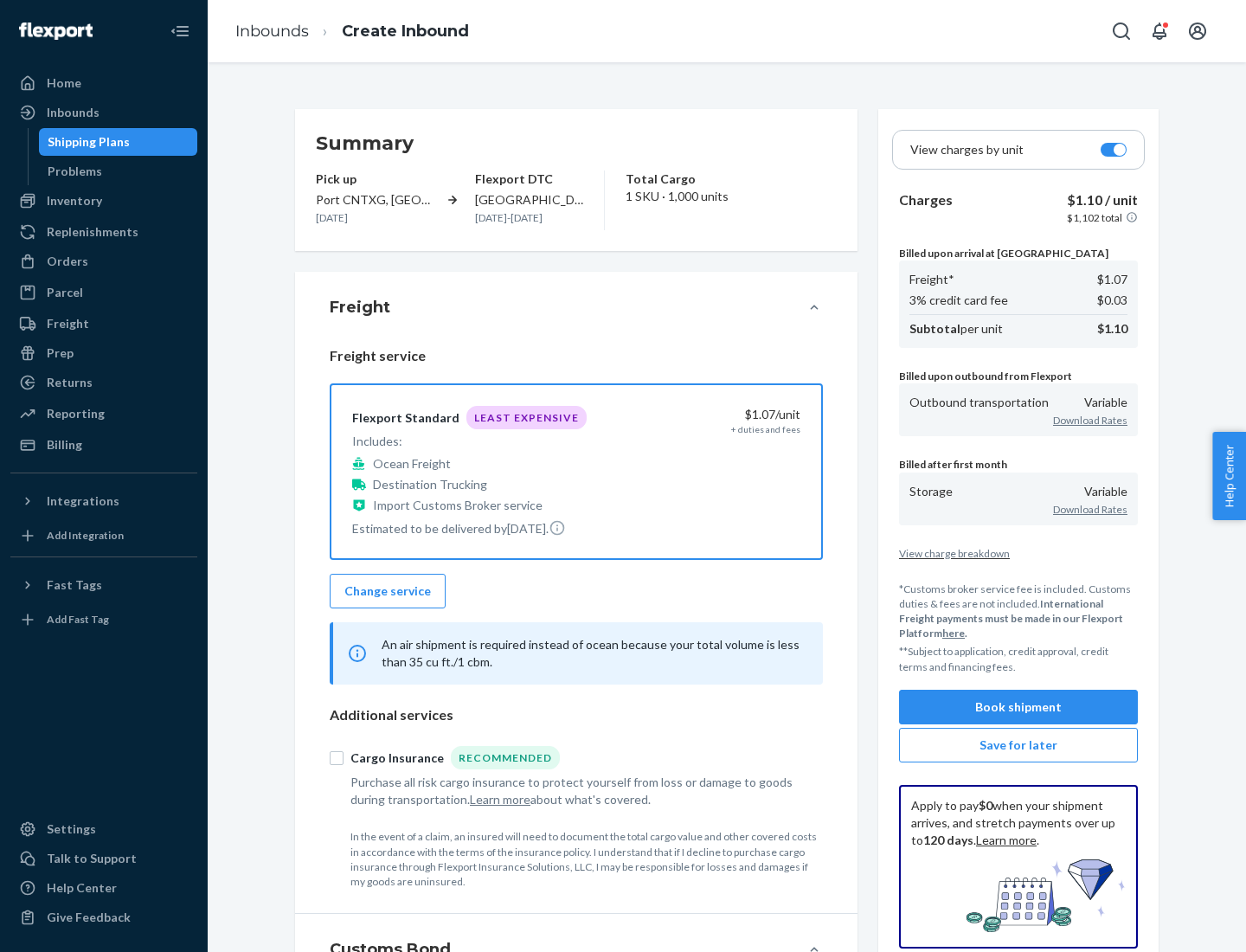
scroll to position [200, 0]
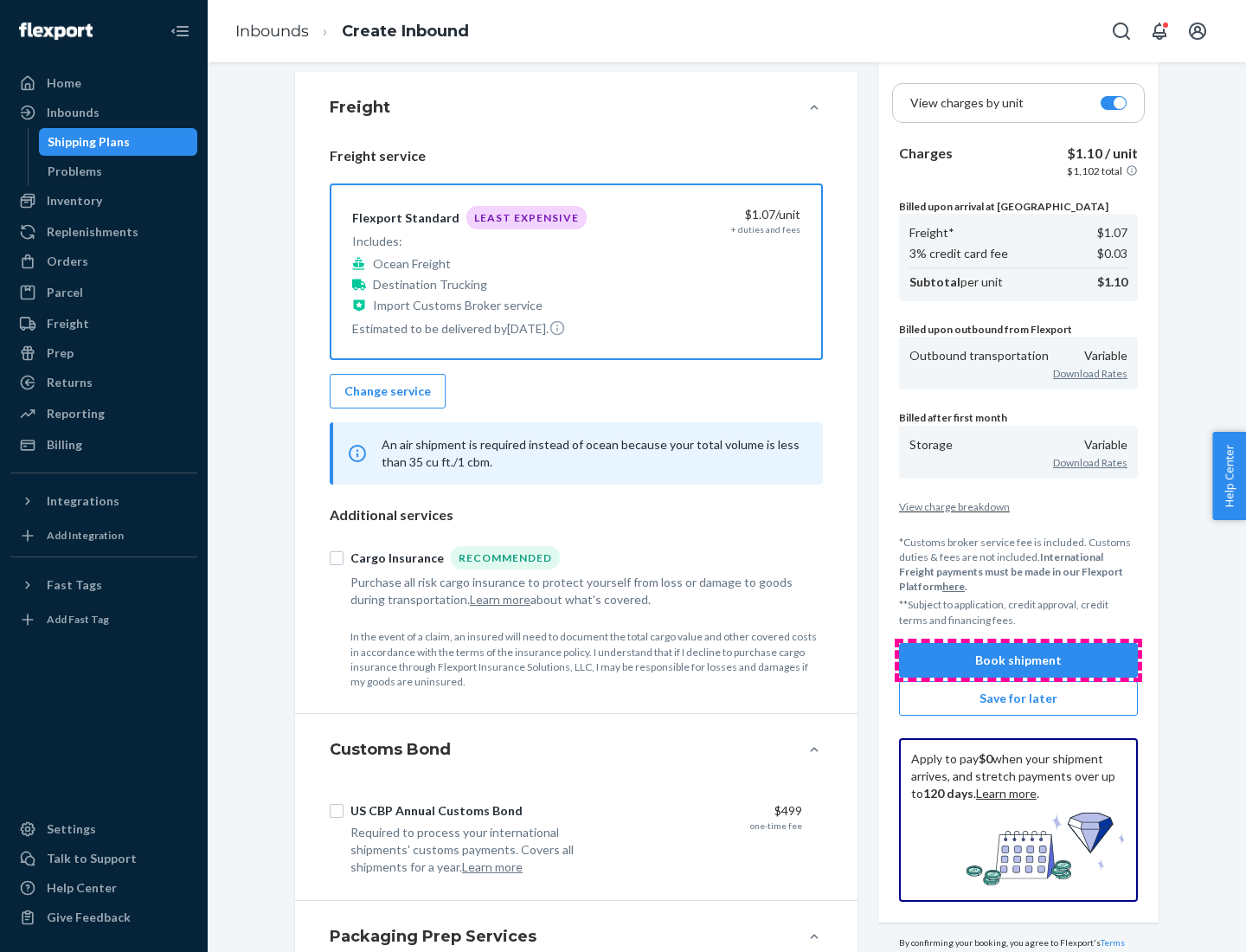
click at [1018, 660] on button "Book shipment" at bounding box center [1018, 661] width 239 height 35
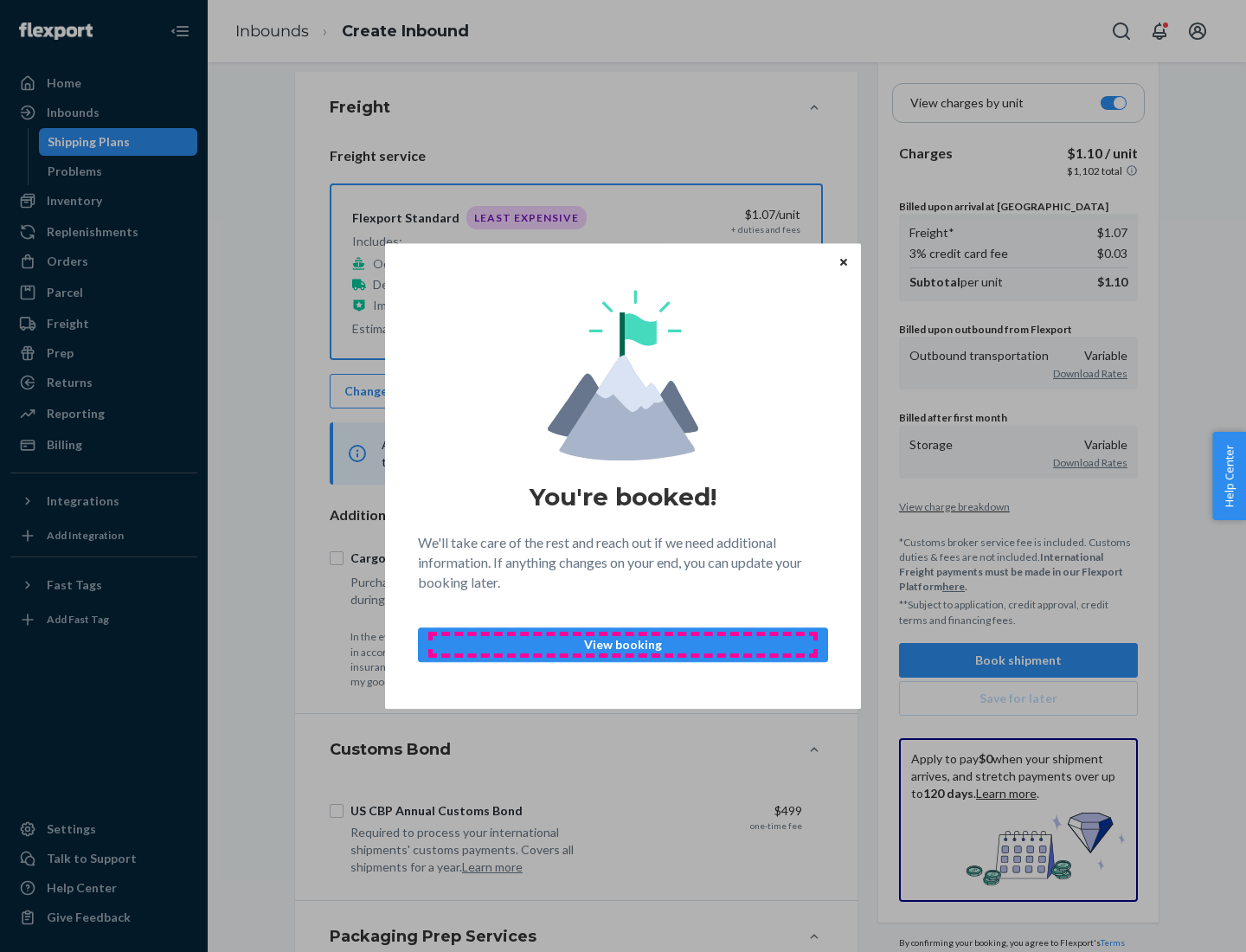
click at [623, 644] on p "View booking" at bounding box center [623, 644] width 381 height 17
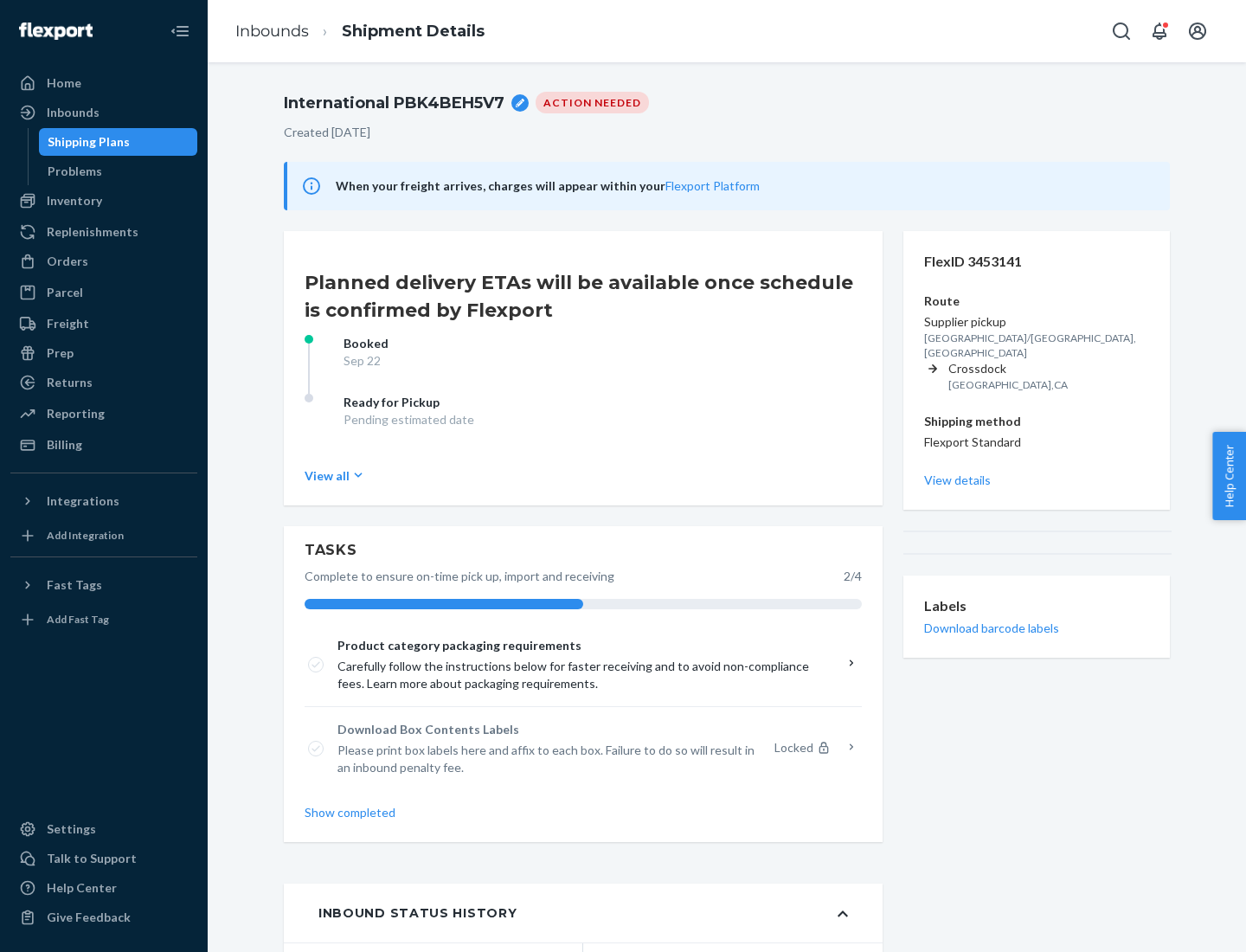
scroll to position [139, 0]
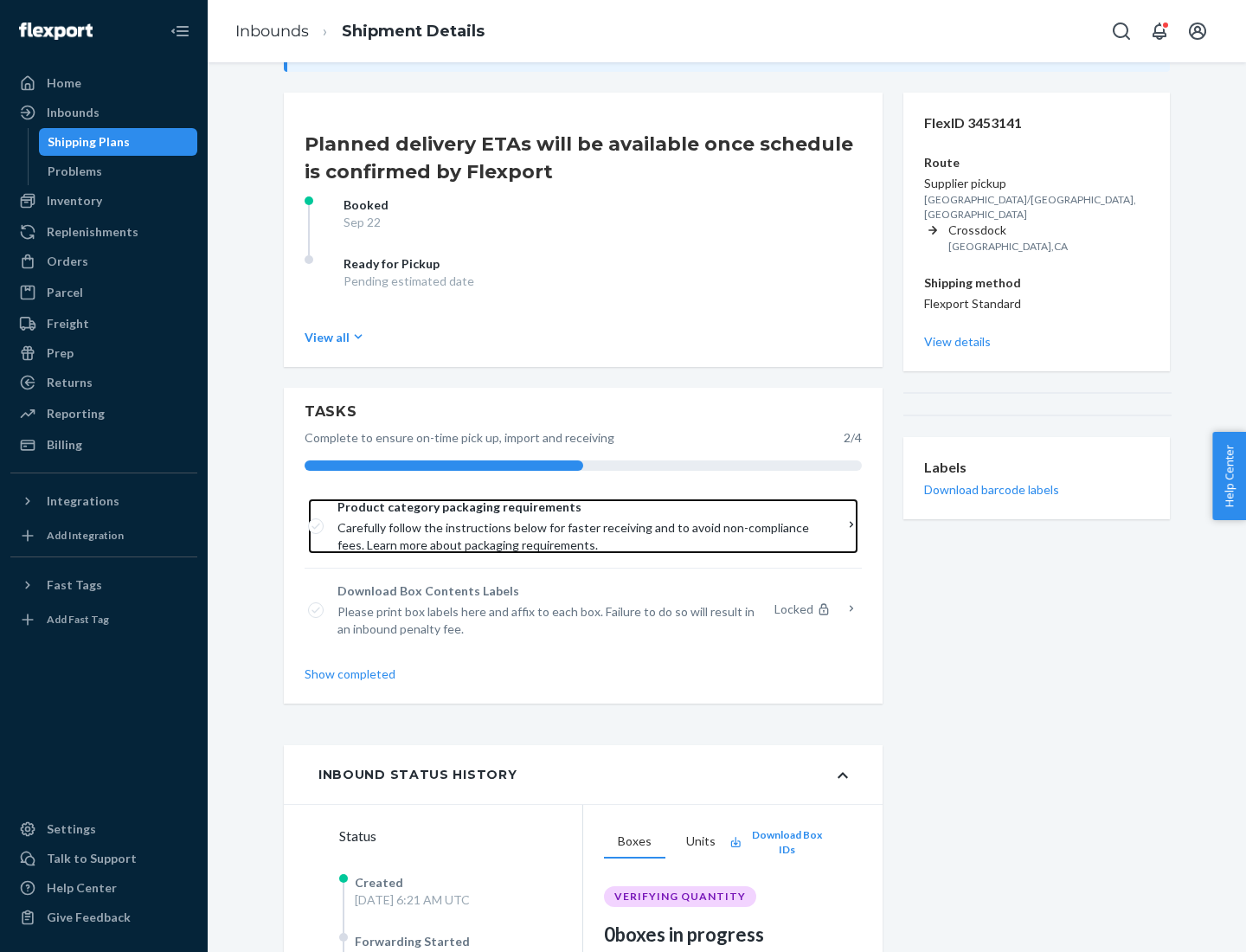
click at [577, 507] on span "Product category packaging requirements" at bounding box center [577, 507] width 479 height 17
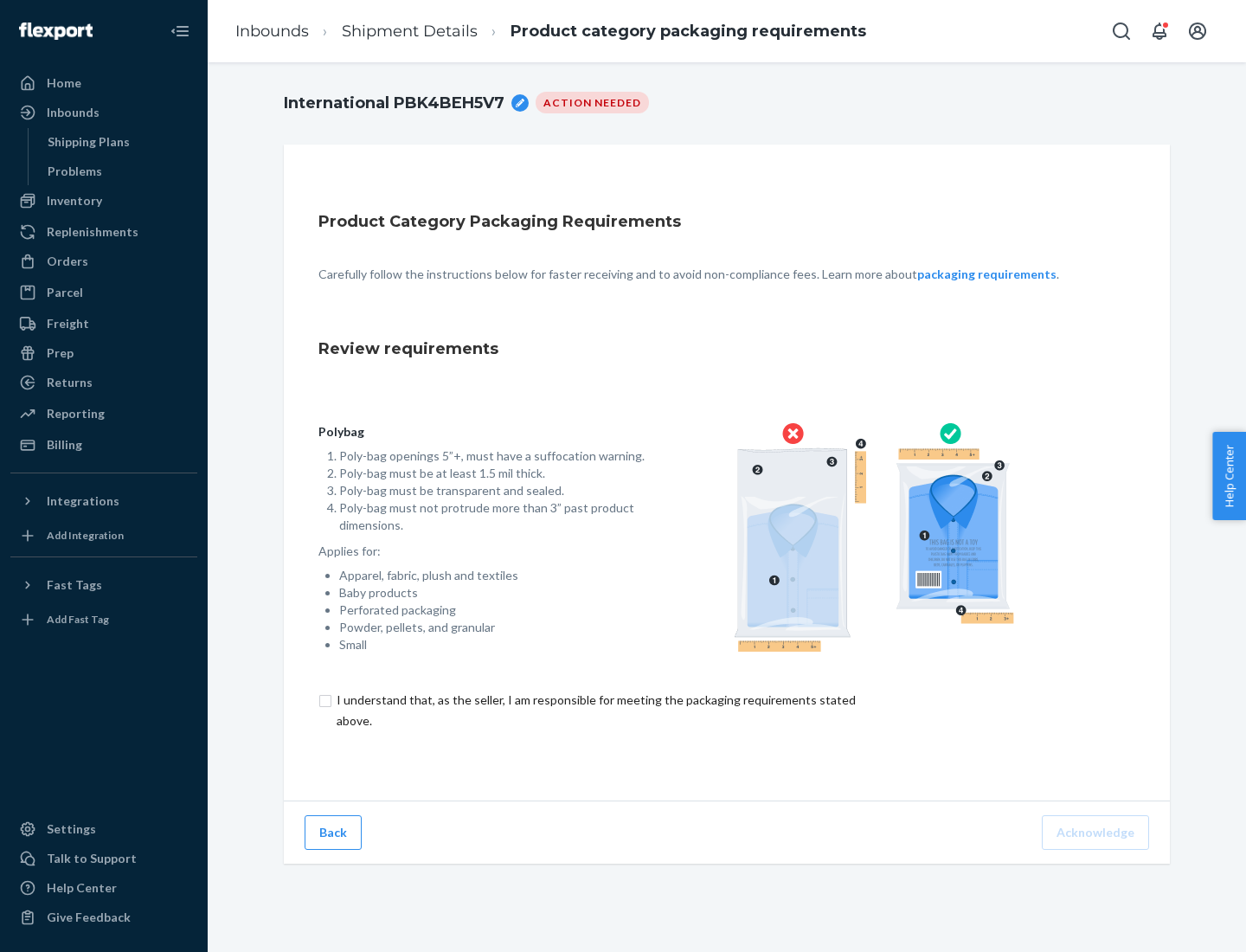
click at [594, 710] on input "checkbox" at bounding box center [606, 710] width 576 height 41
checkbox input "true"
click at [1097, 831] on button "Acknowledge" at bounding box center [1095, 832] width 107 height 35
